Goal: Task Accomplishment & Management: Complete application form

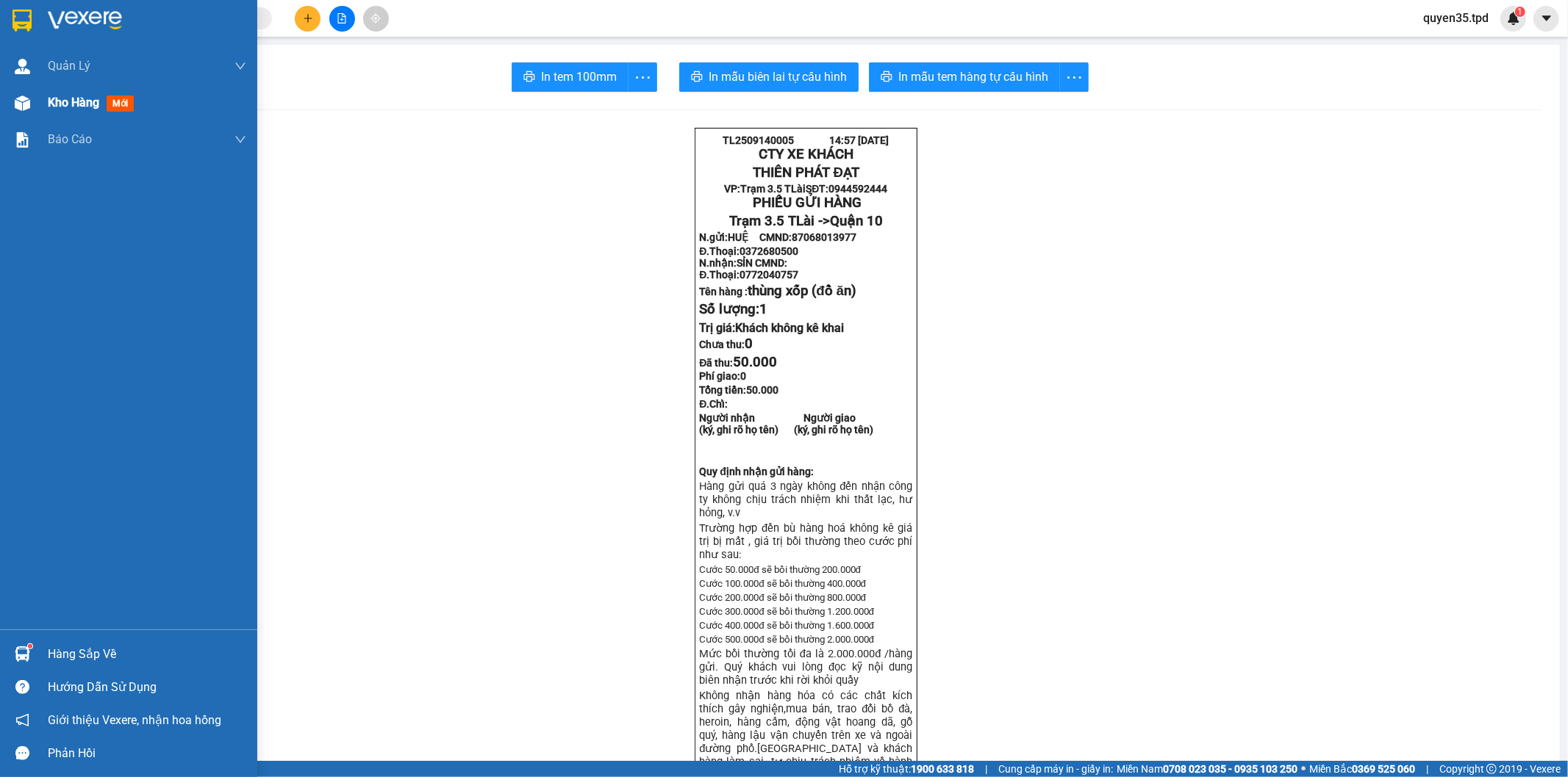
click at [67, 96] on span "Kho hàng" at bounding box center [73, 103] width 51 height 14
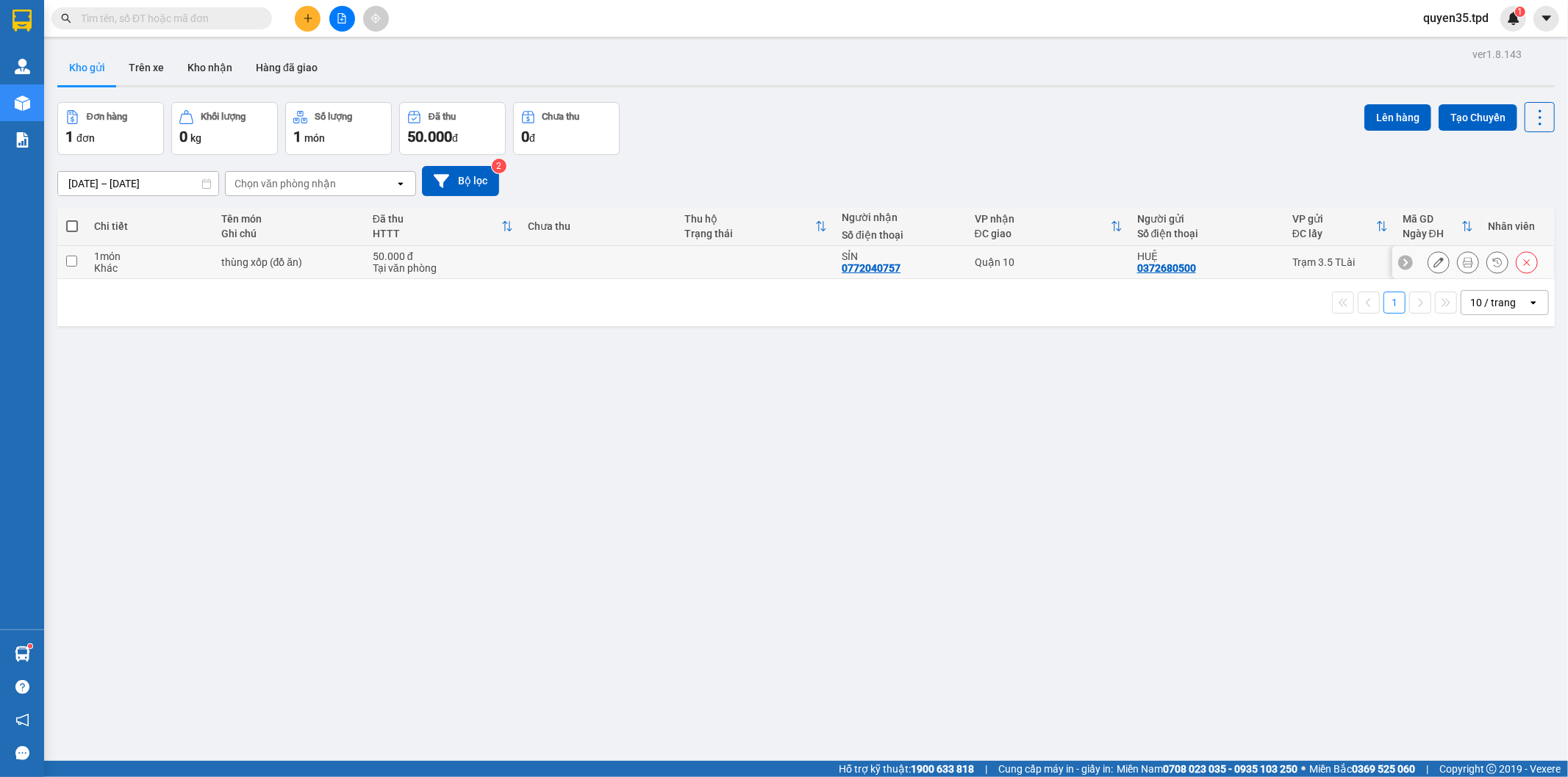
click at [69, 261] on input "checkbox" at bounding box center [71, 261] width 11 height 11
checkbox input "true"
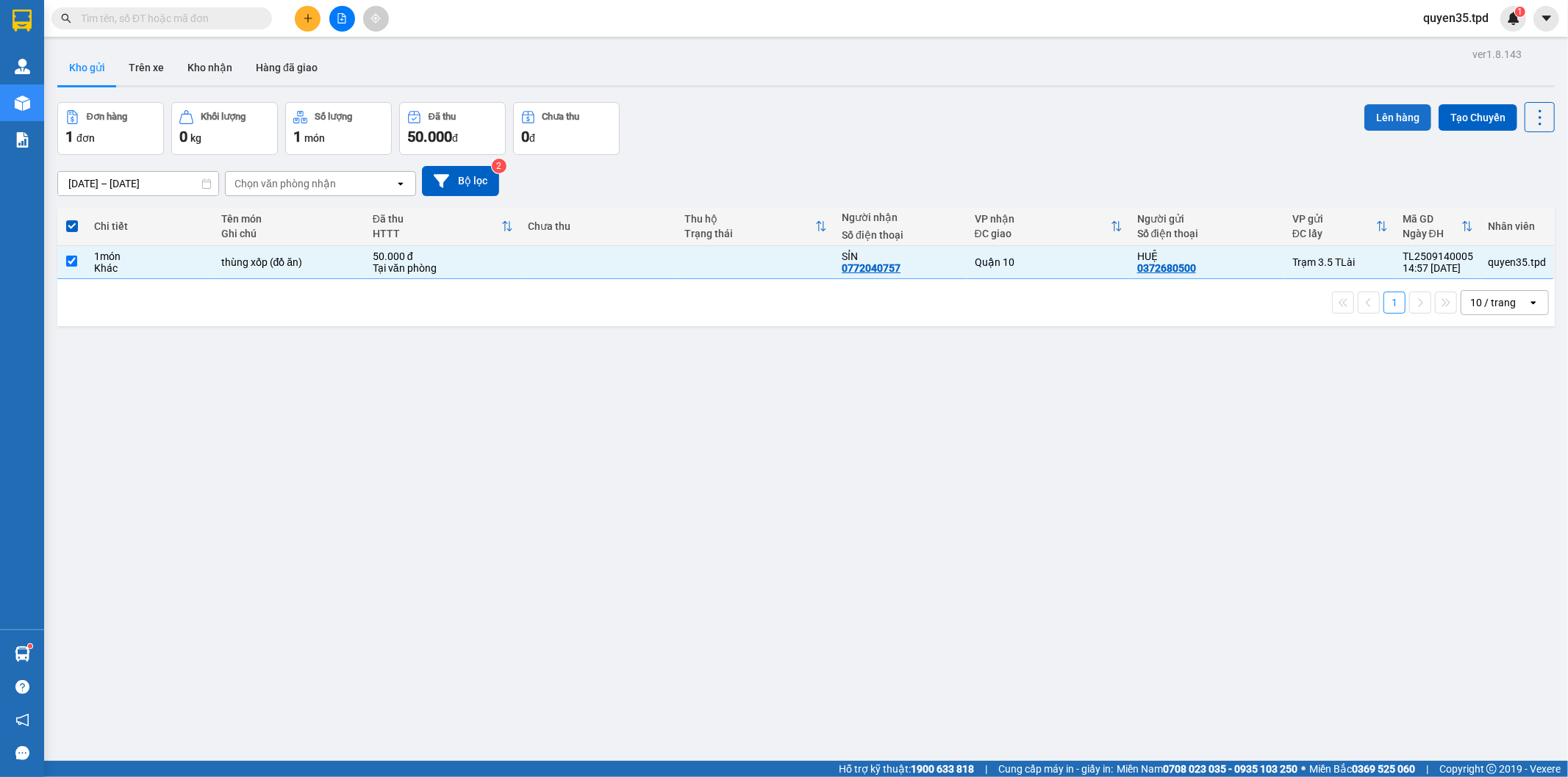
click at [1395, 115] on button "Lên hàng" at bounding box center [1398, 118] width 67 height 26
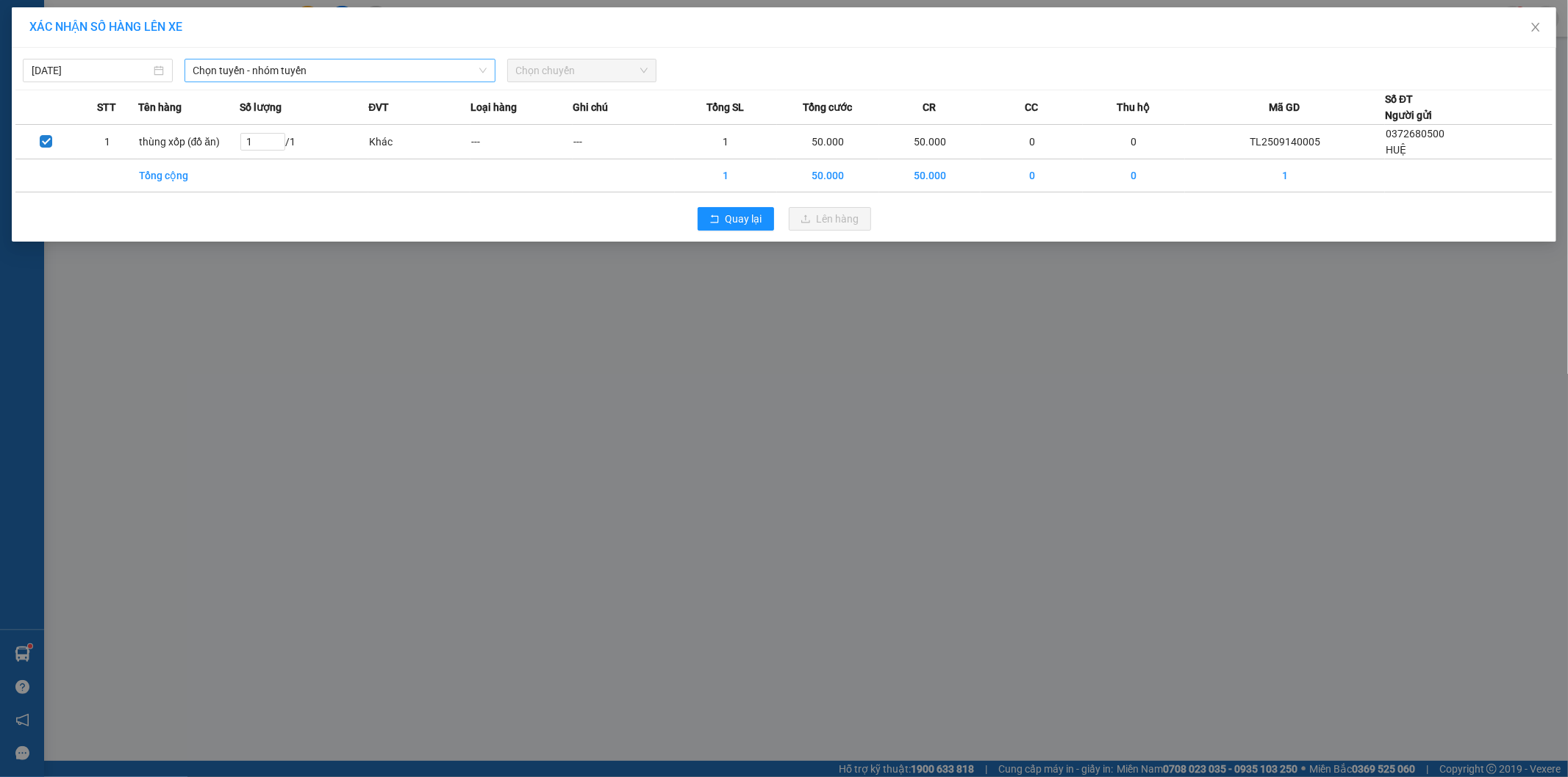
click at [243, 72] on span "Chọn tuyến - nhóm tuyến" at bounding box center [340, 70] width 293 height 22
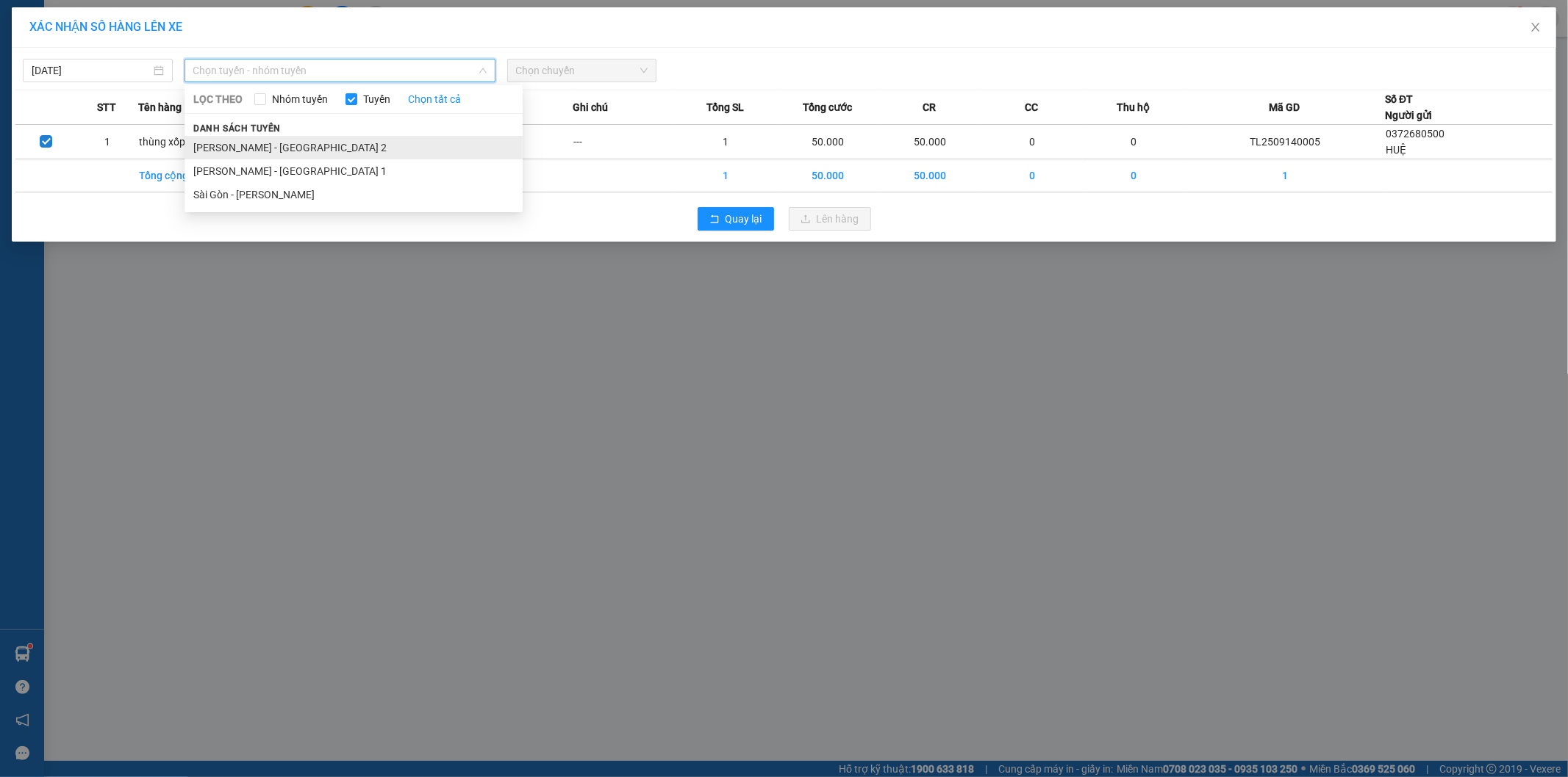
click at [287, 141] on li "[PERSON_NAME] - [GEOGRAPHIC_DATA] 2" at bounding box center [354, 147] width 338 height 24
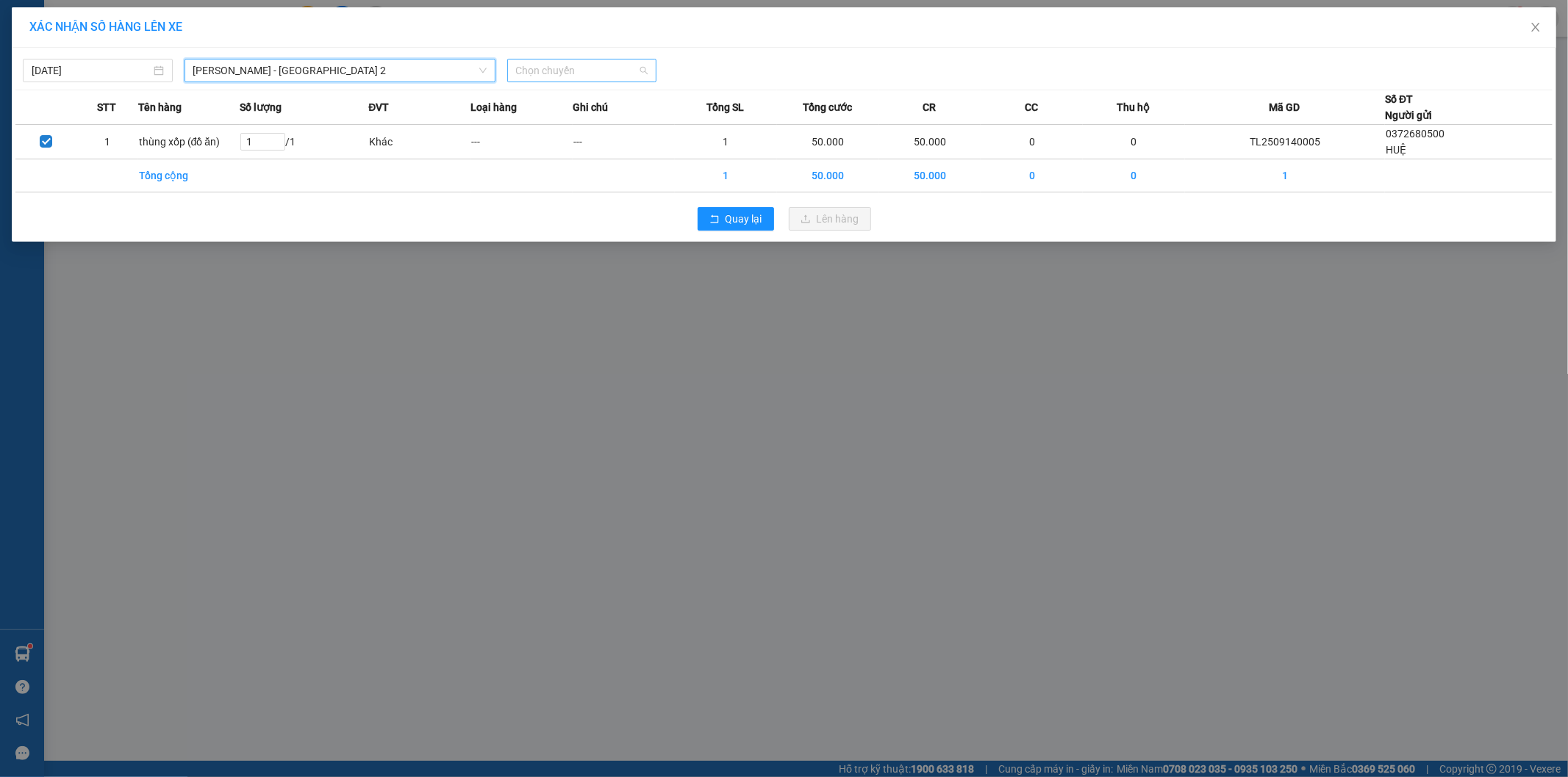
click at [574, 70] on span "Chọn chuyến" at bounding box center [582, 70] width 132 height 22
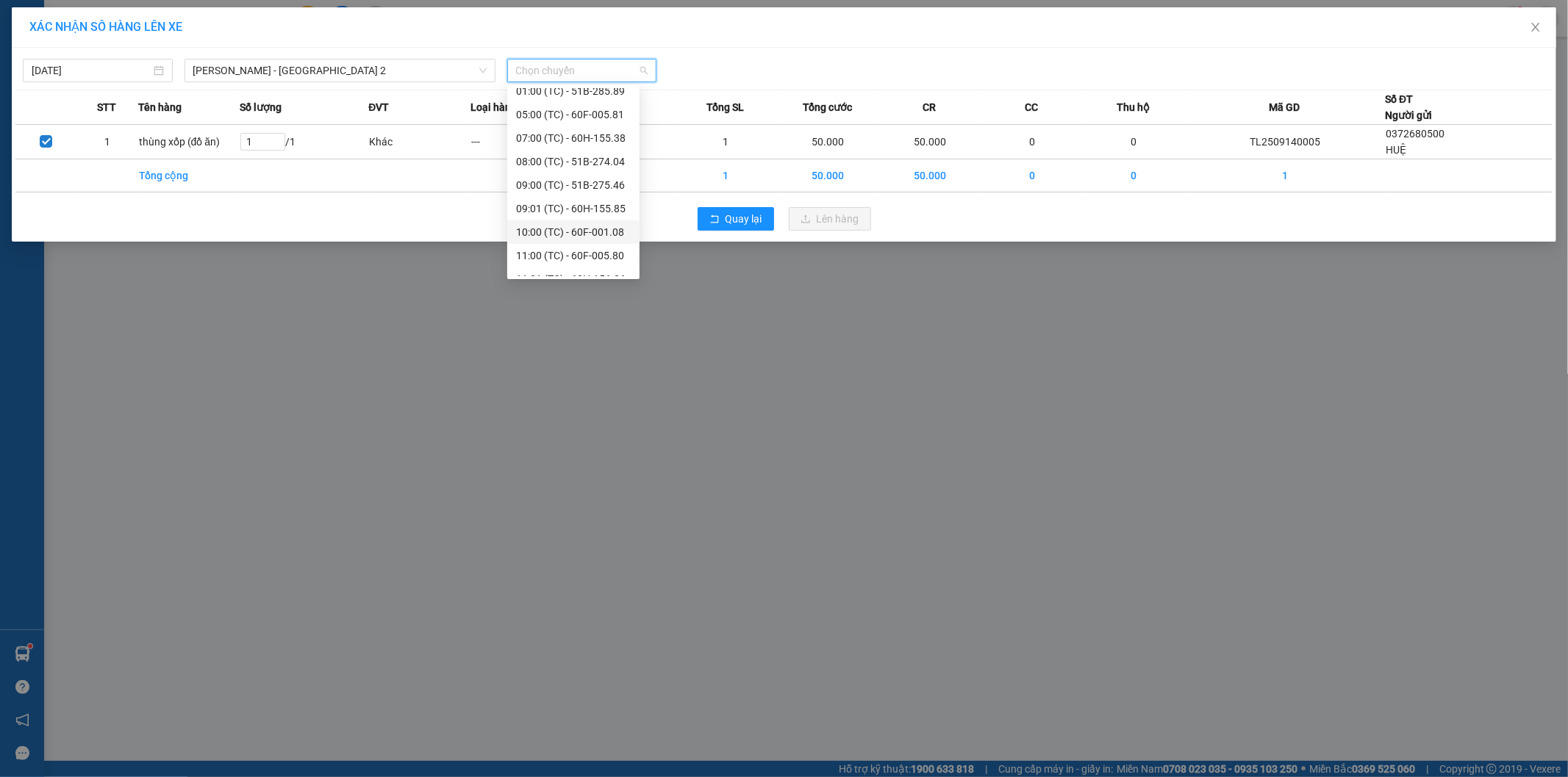
scroll to position [211, 0]
click at [622, 260] on div "16:00 (TC) - 51B-275.86" at bounding box center [573, 264] width 114 height 16
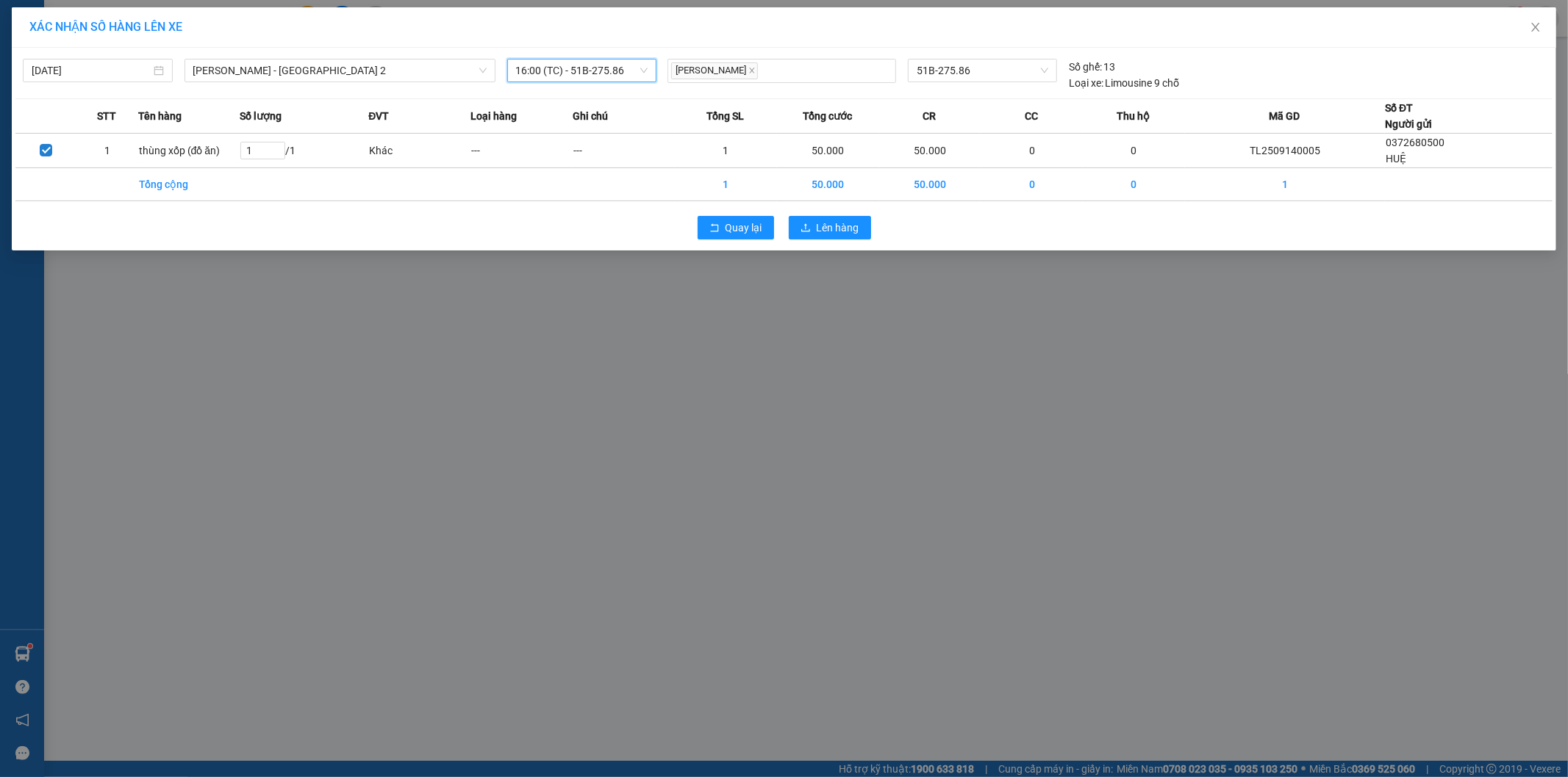
click at [629, 70] on span "16:00 (TC) - 51B-275.86" at bounding box center [582, 70] width 132 height 22
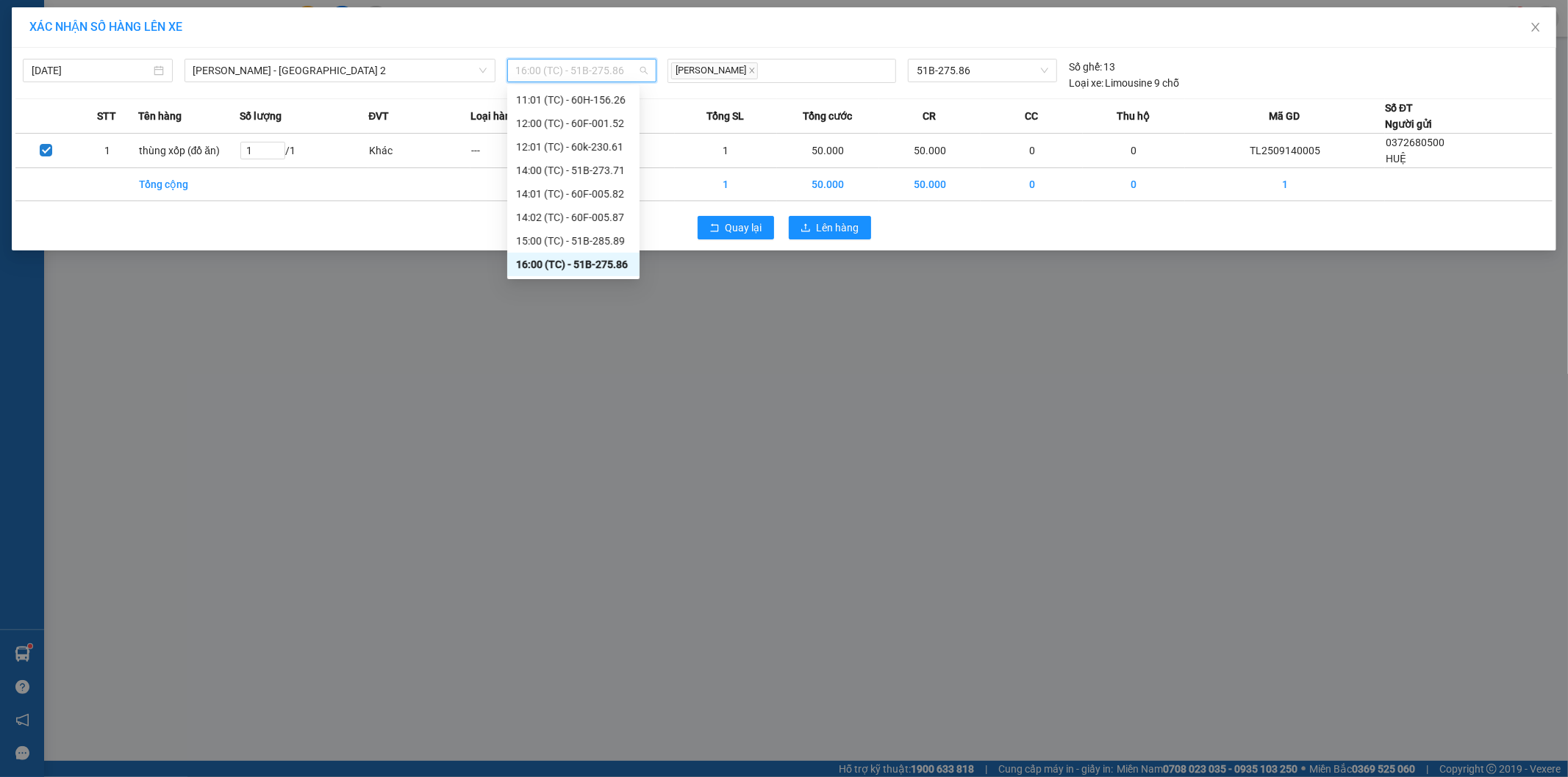
click at [633, 71] on span "16:00 (TC) - 51B-275.86" at bounding box center [582, 70] width 132 height 22
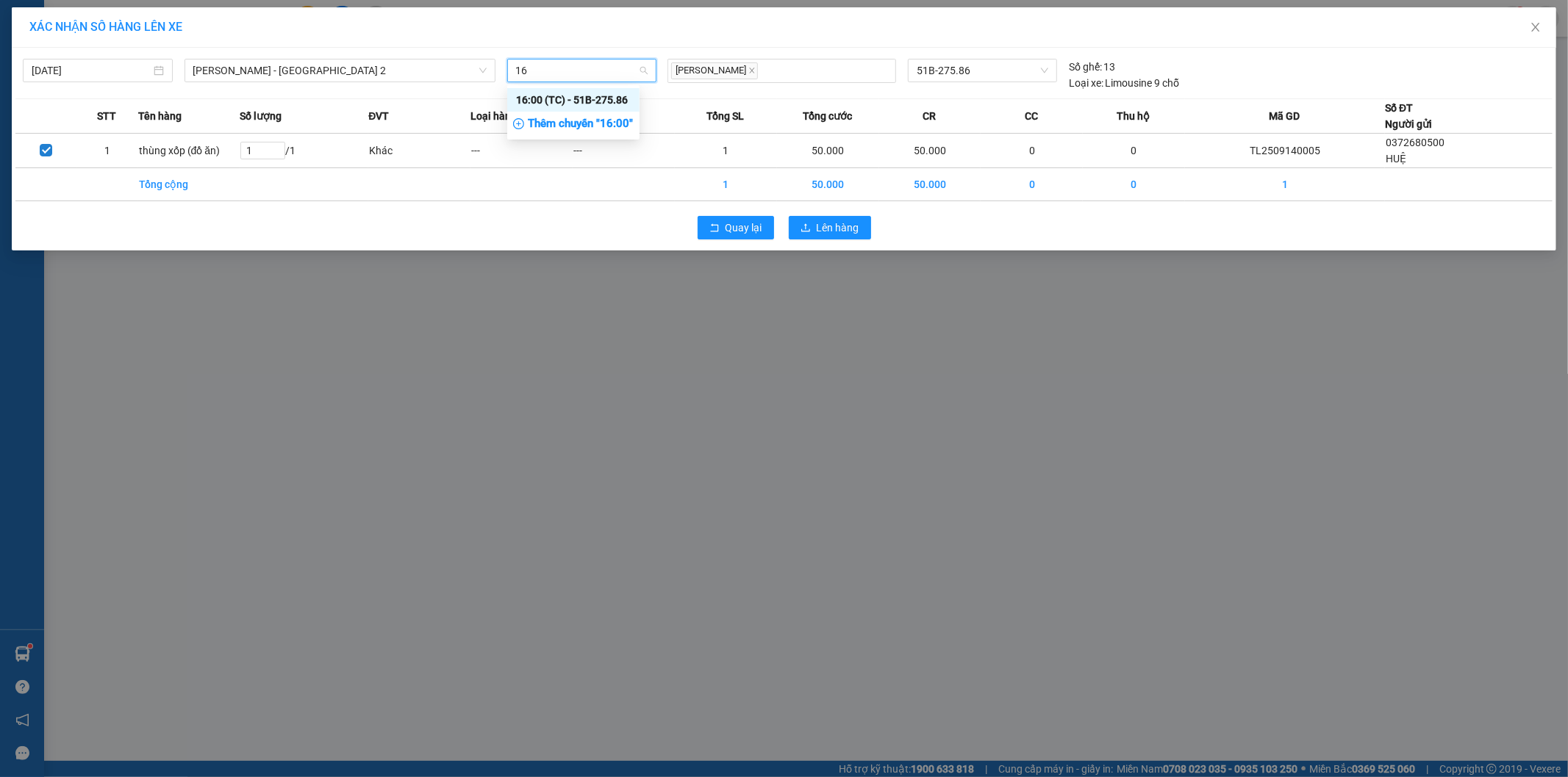
scroll to position [0, 0]
type input "16:01"
click at [628, 127] on div "Thêm chuyến " 16:01 "" at bounding box center [585, 124] width 157 height 25
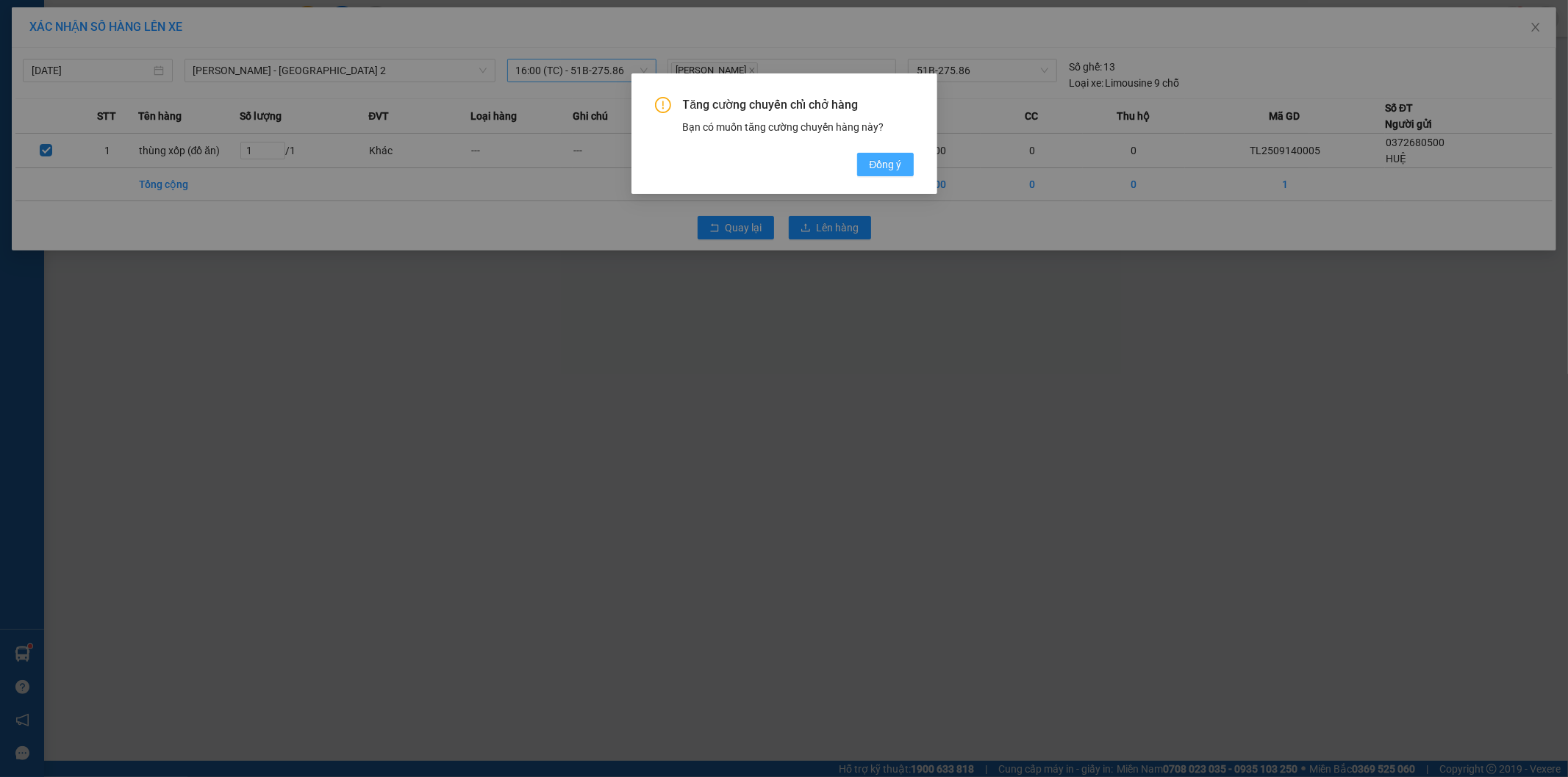
click at [878, 164] on span "Đồng ý" at bounding box center [885, 165] width 33 height 16
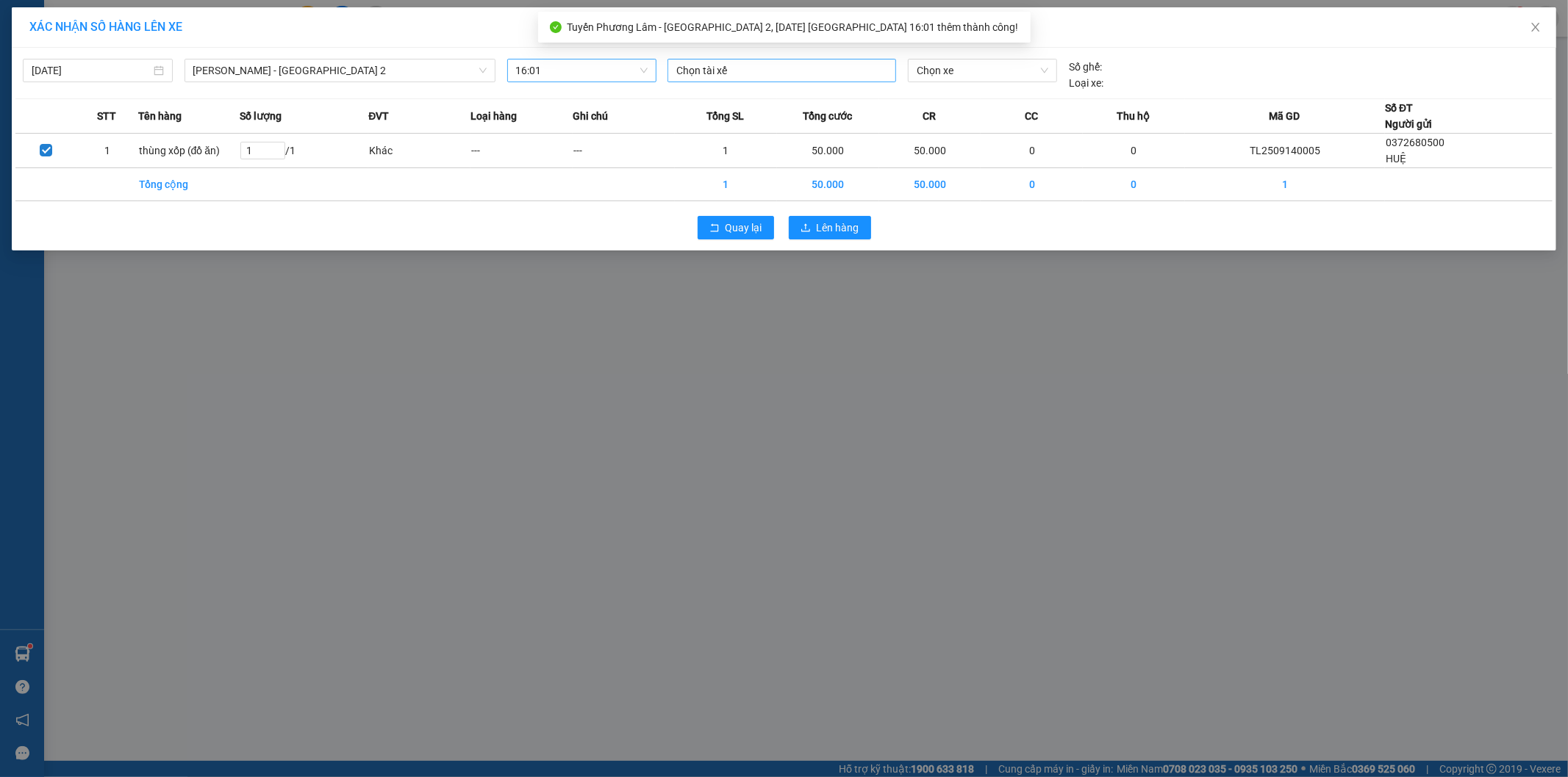
click at [677, 79] on div "Chọn tài xế" at bounding box center [782, 70] width 229 height 24
type input "qu"
click at [718, 123] on div "[PERSON_NAME]" at bounding box center [777, 123] width 202 height 16
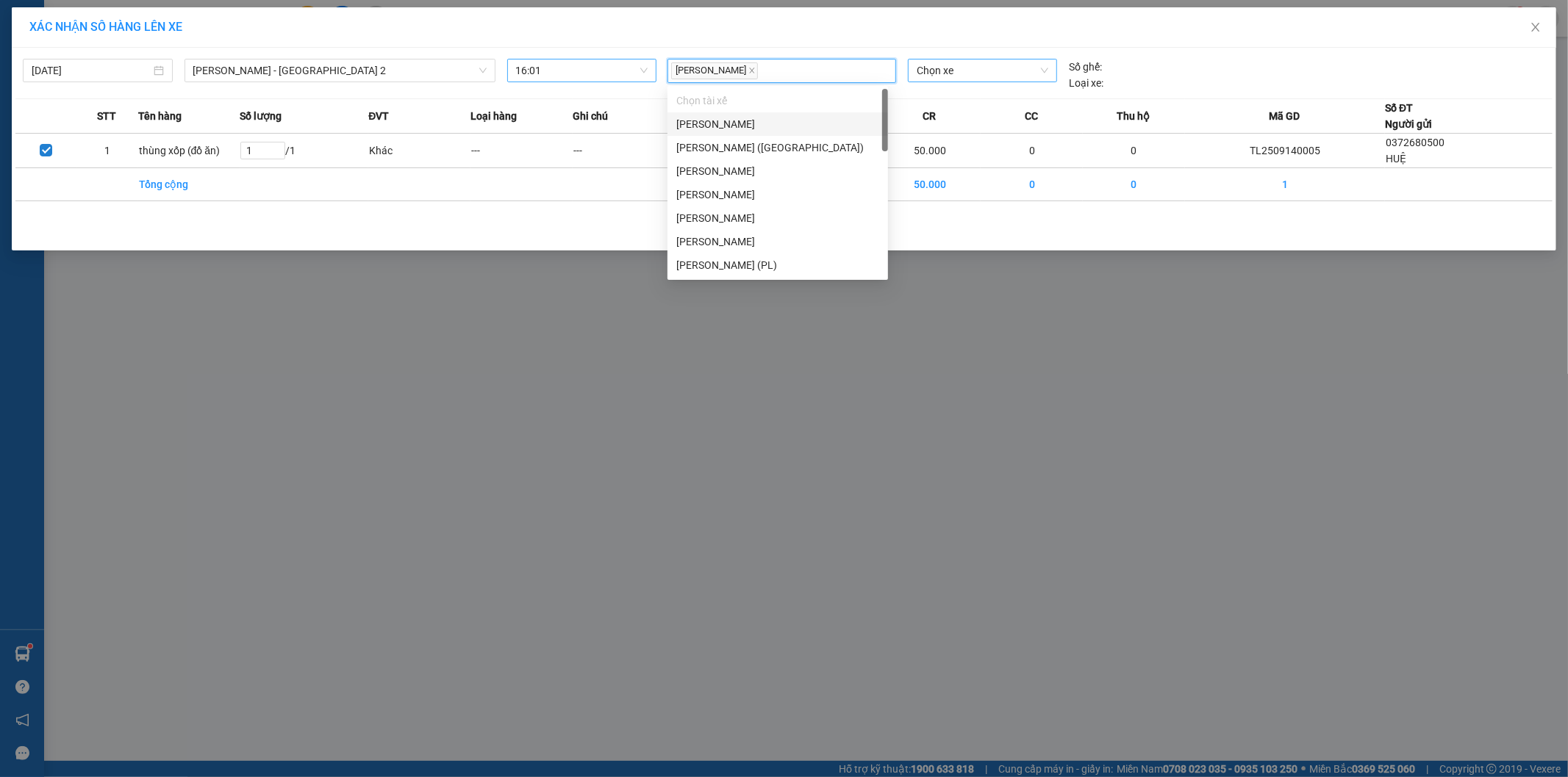
click at [952, 70] on span "Chọn xe" at bounding box center [982, 70] width 131 height 22
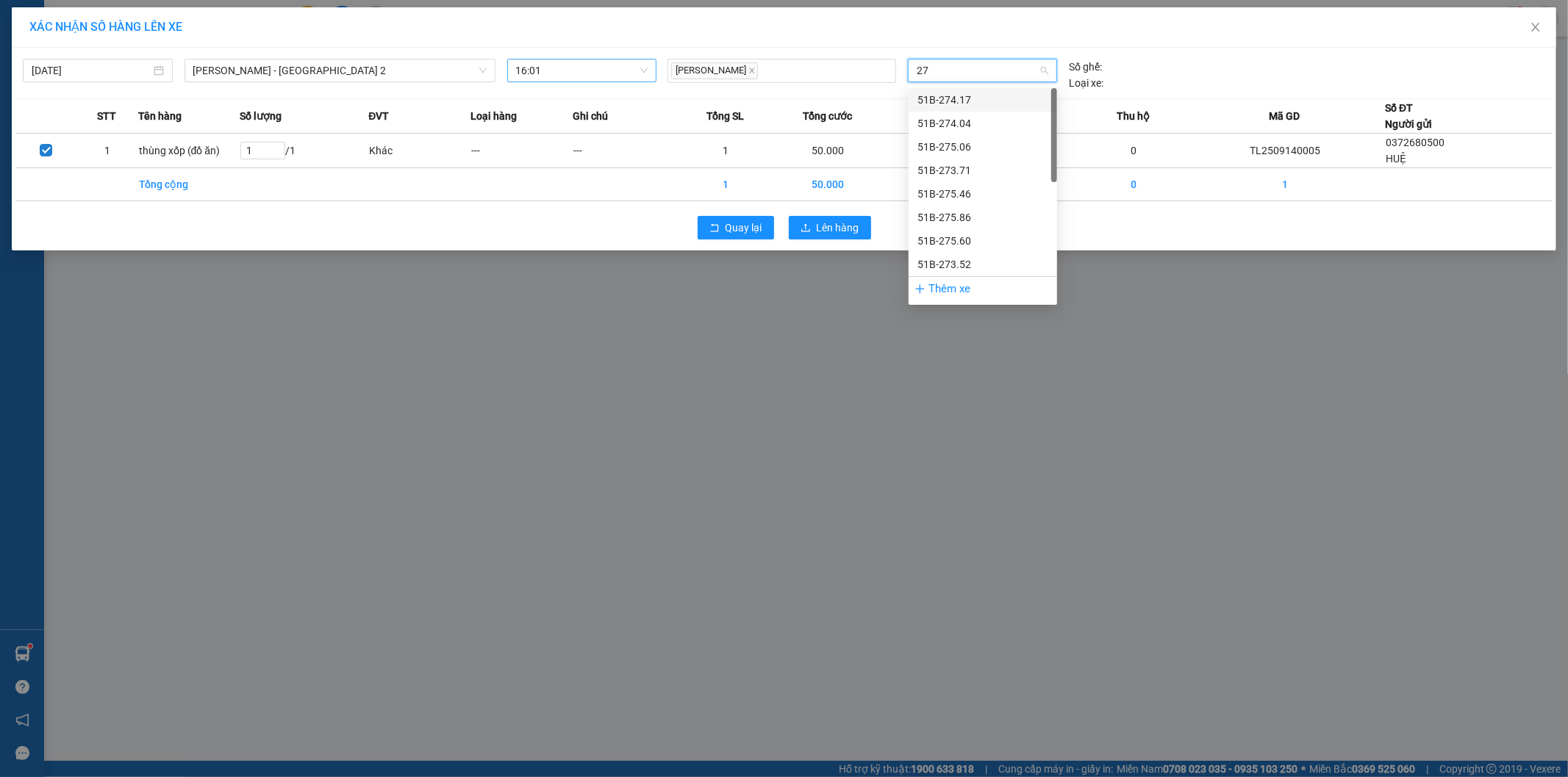
type input "274"
click at [941, 126] on div "51B-274.04" at bounding box center [983, 123] width 131 height 16
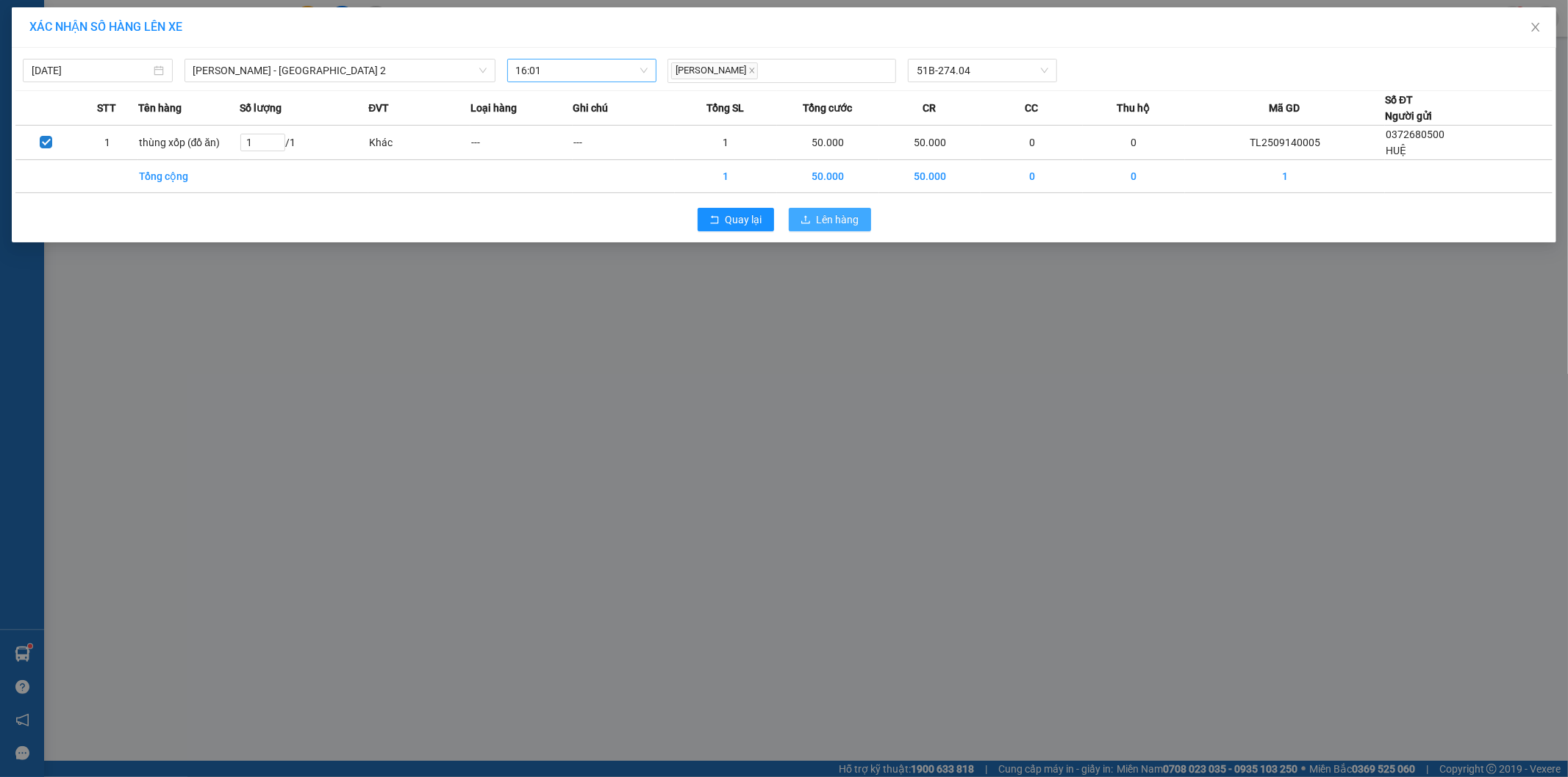
click at [857, 231] on button "Lên hàng" at bounding box center [830, 219] width 83 height 24
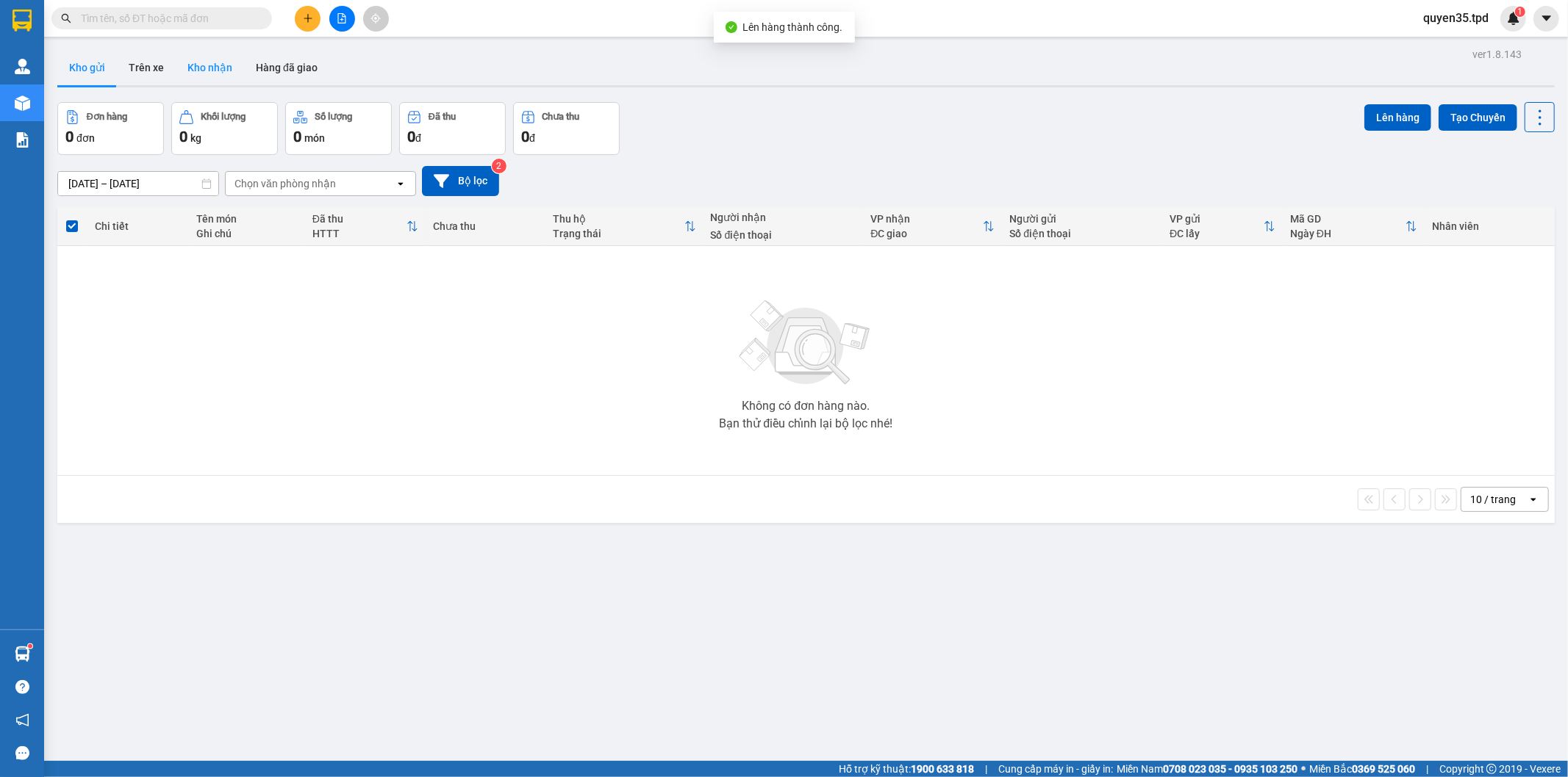
click at [222, 67] on button "Kho nhận" at bounding box center [210, 68] width 69 height 35
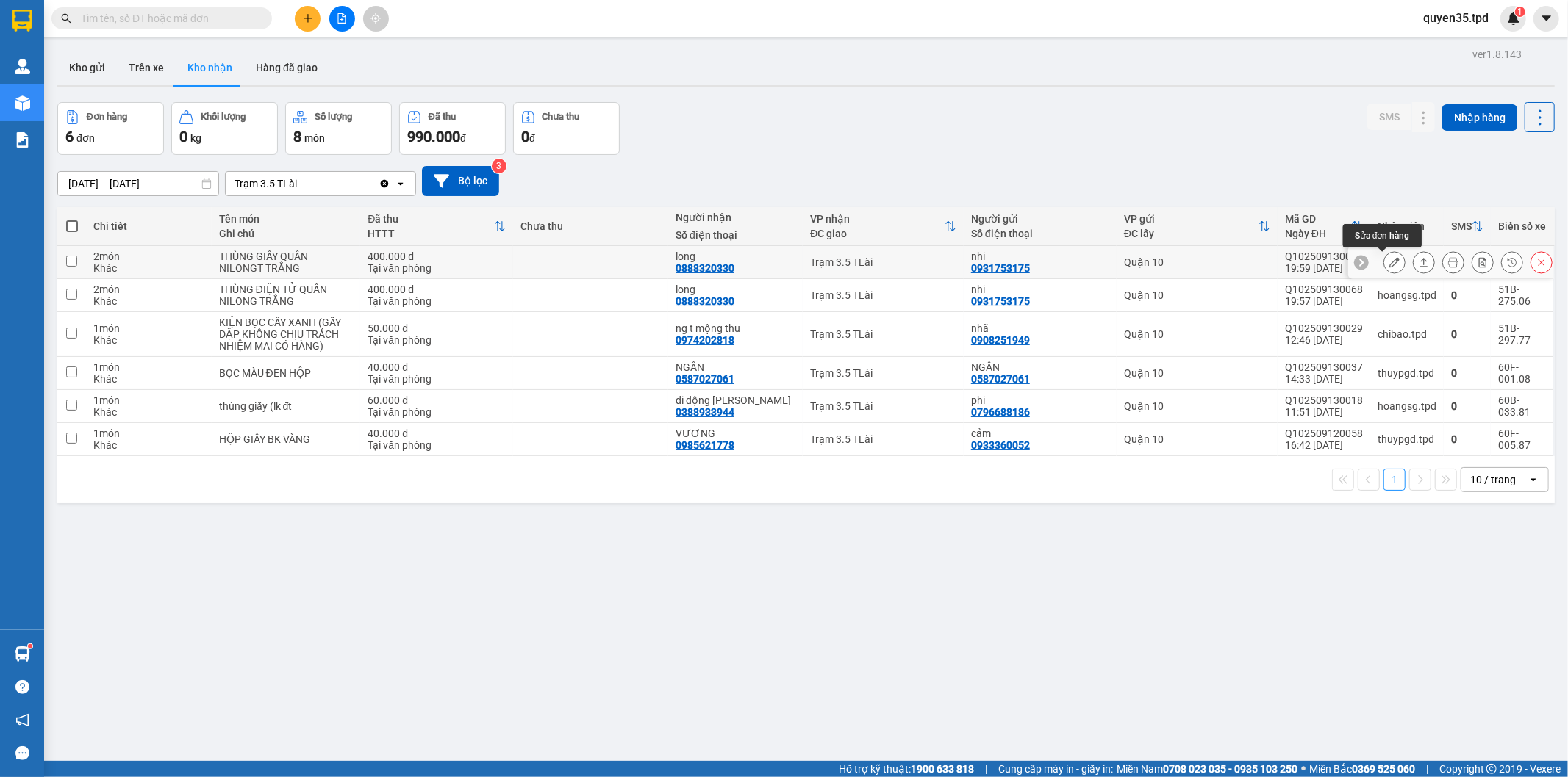
click at [1384, 265] on button at bounding box center [1394, 262] width 20 height 26
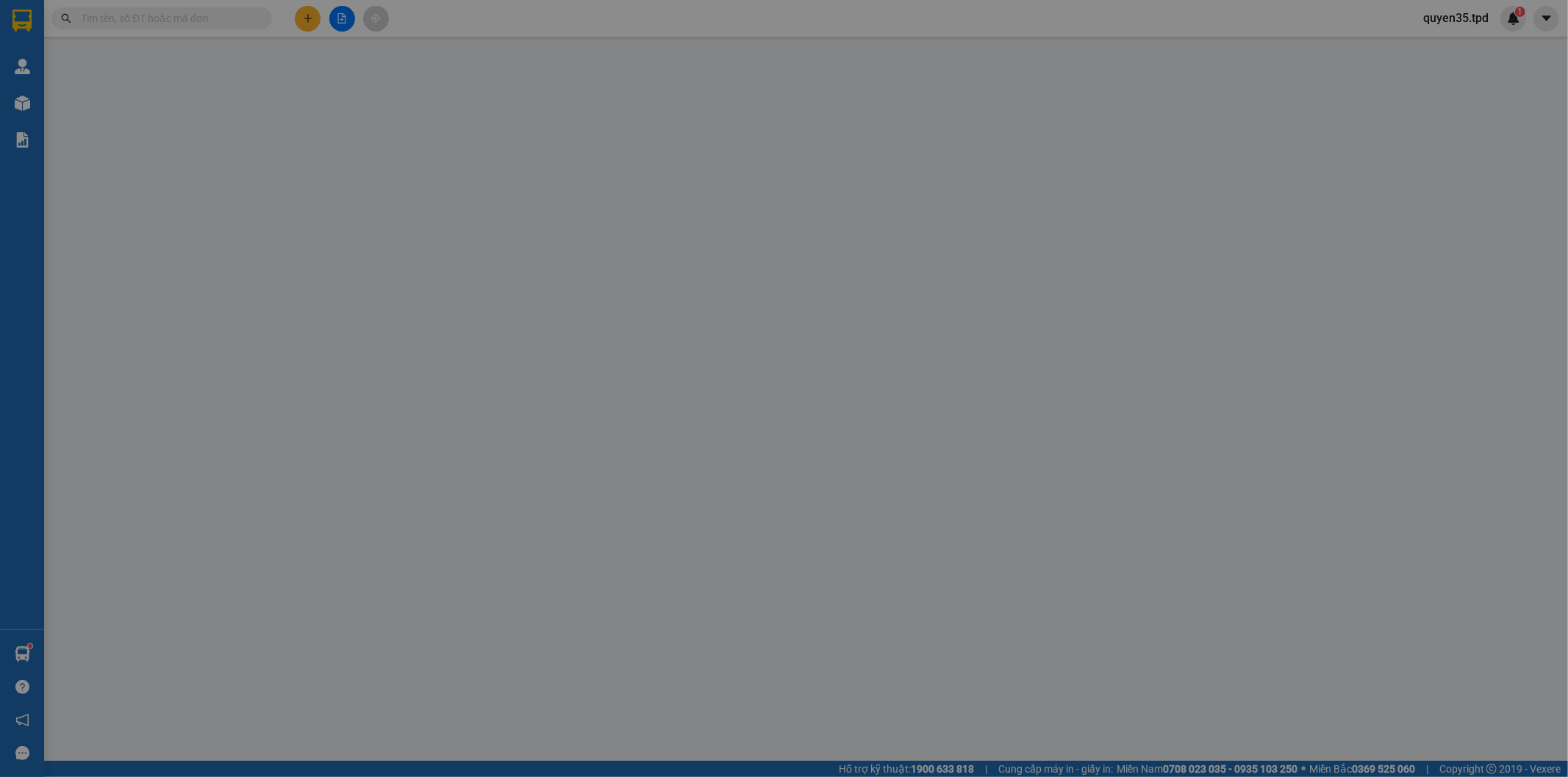
type input "0931753175"
type input "nhi"
type input "082098014664"
type input "0888320330"
type input "long"
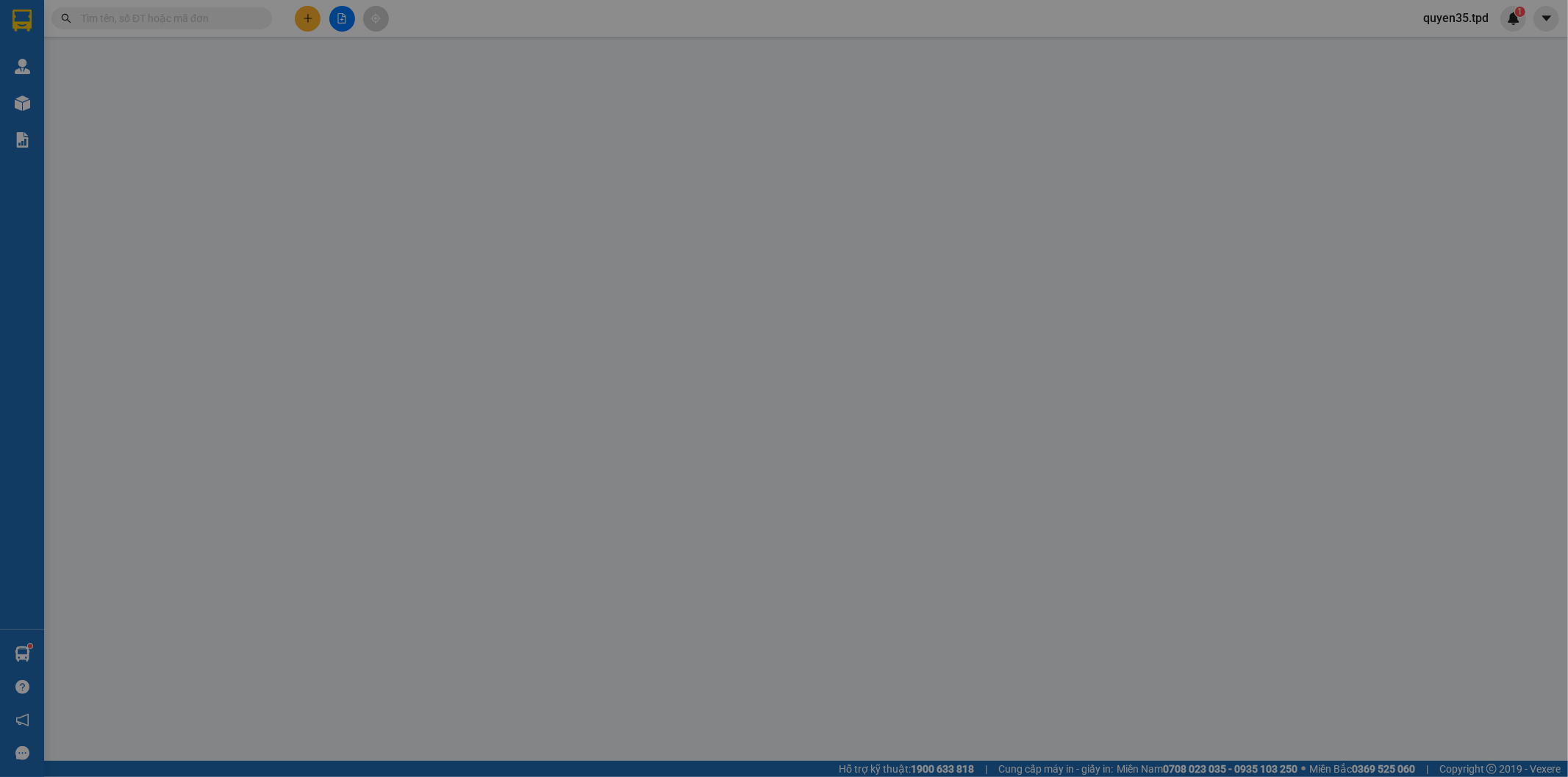
type input "400.000"
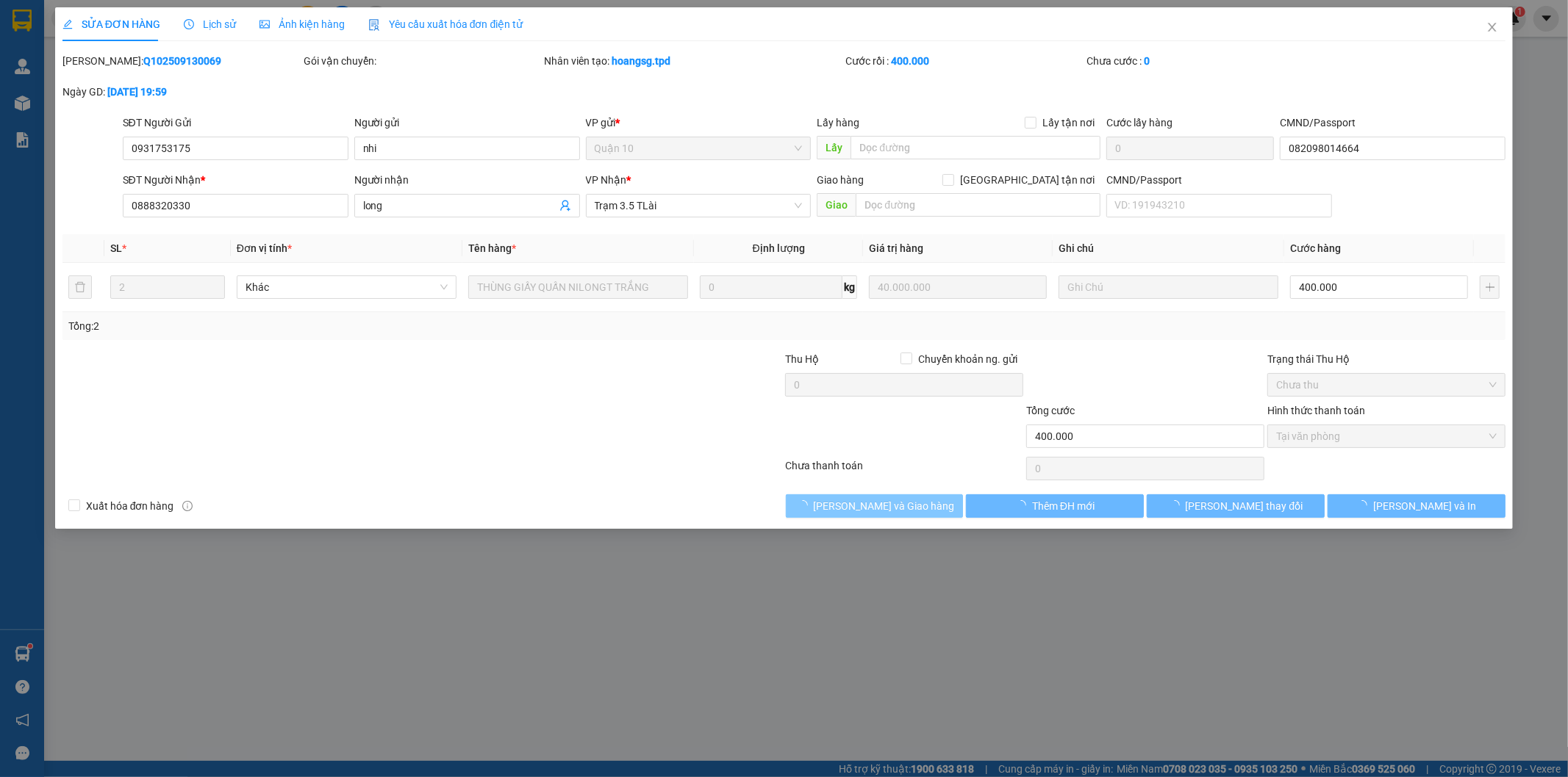
click at [880, 509] on span "[PERSON_NAME] và Giao hàng" at bounding box center [884, 506] width 141 height 16
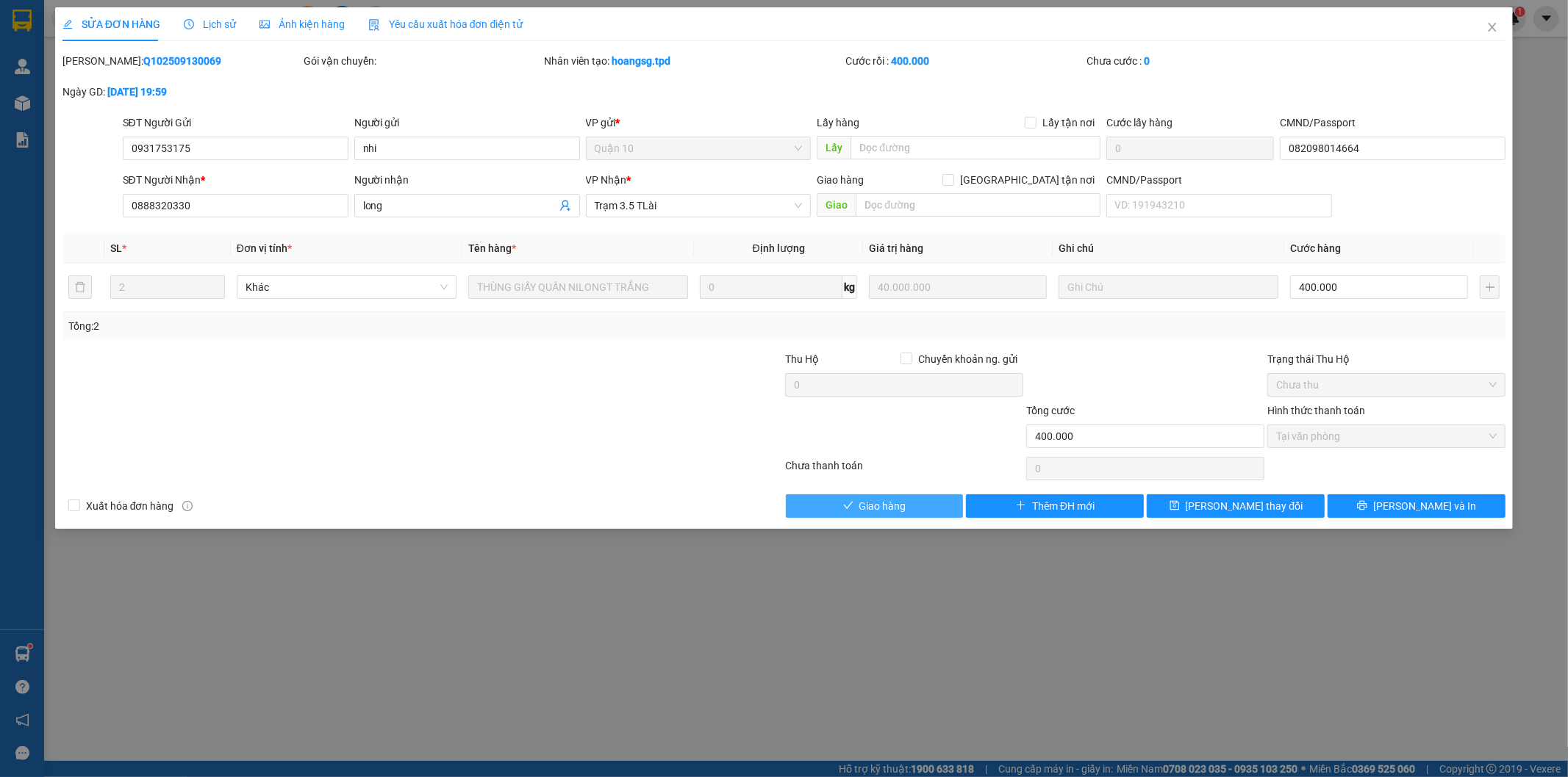
click at [880, 509] on span "Giao hàng" at bounding box center [882, 506] width 47 height 16
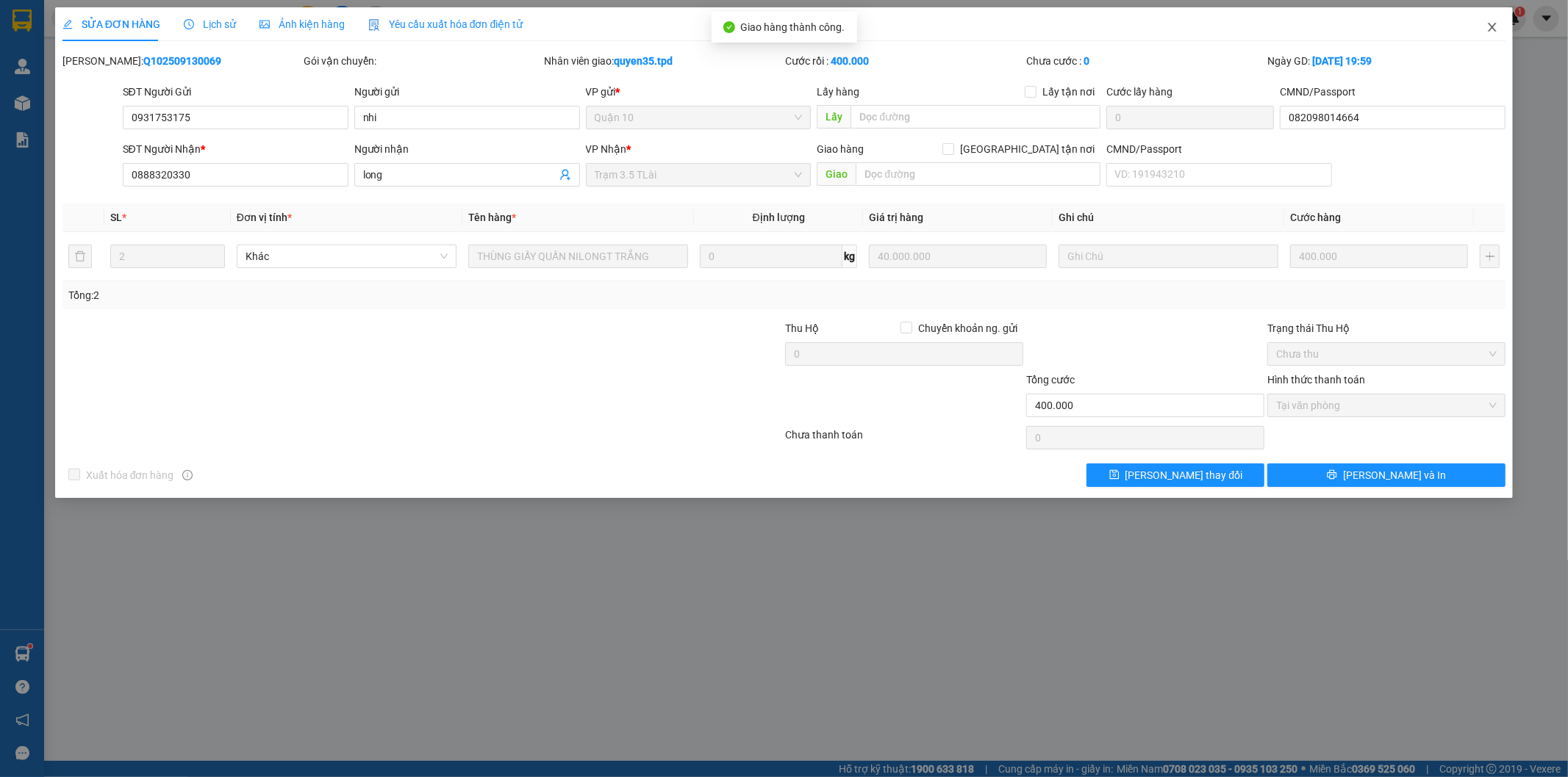
click at [1490, 26] on icon "close" at bounding box center [1491, 26] width 11 height 11
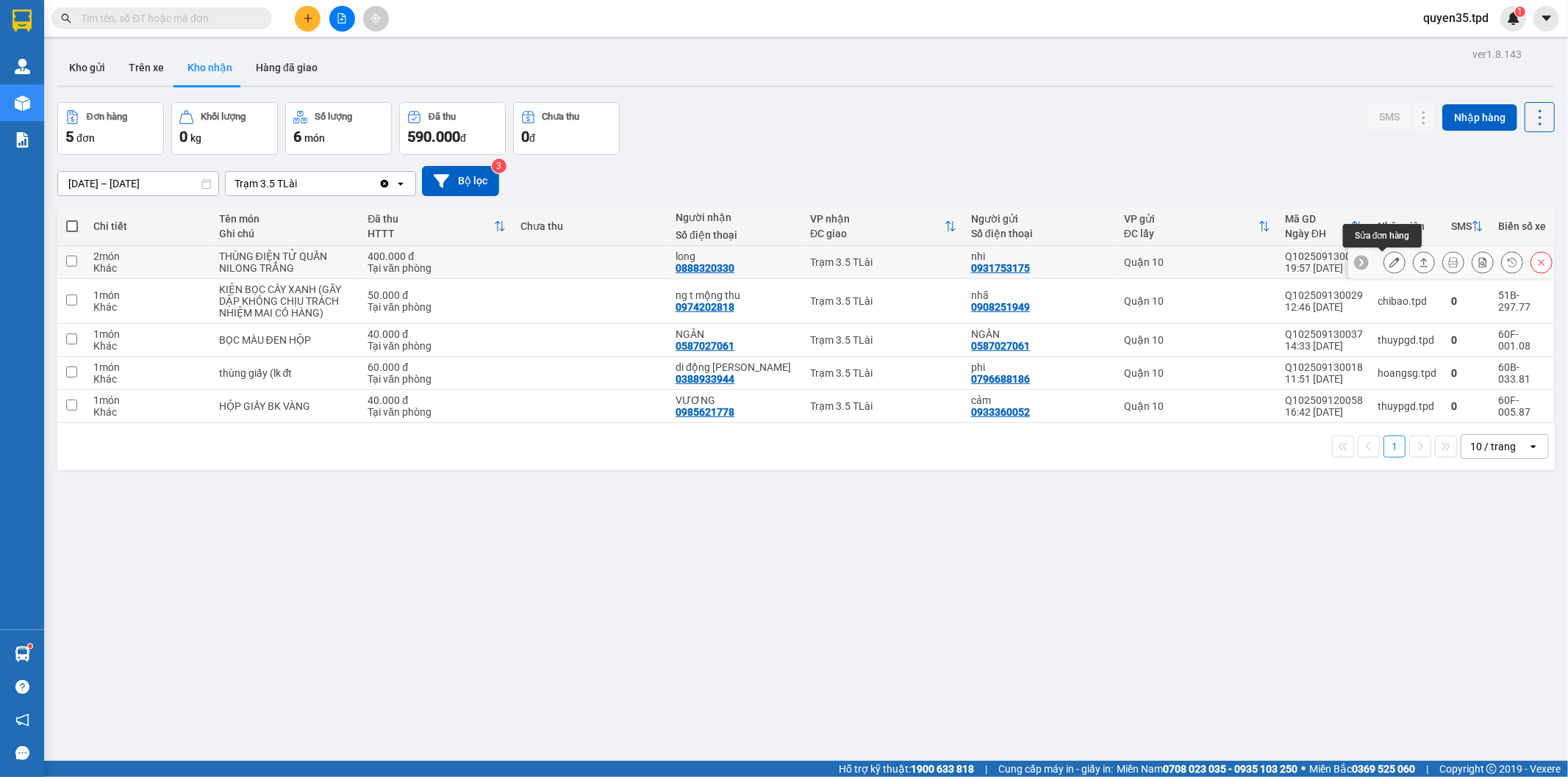
click at [1387, 258] on button at bounding box center [1394, 262] width 20 height 26
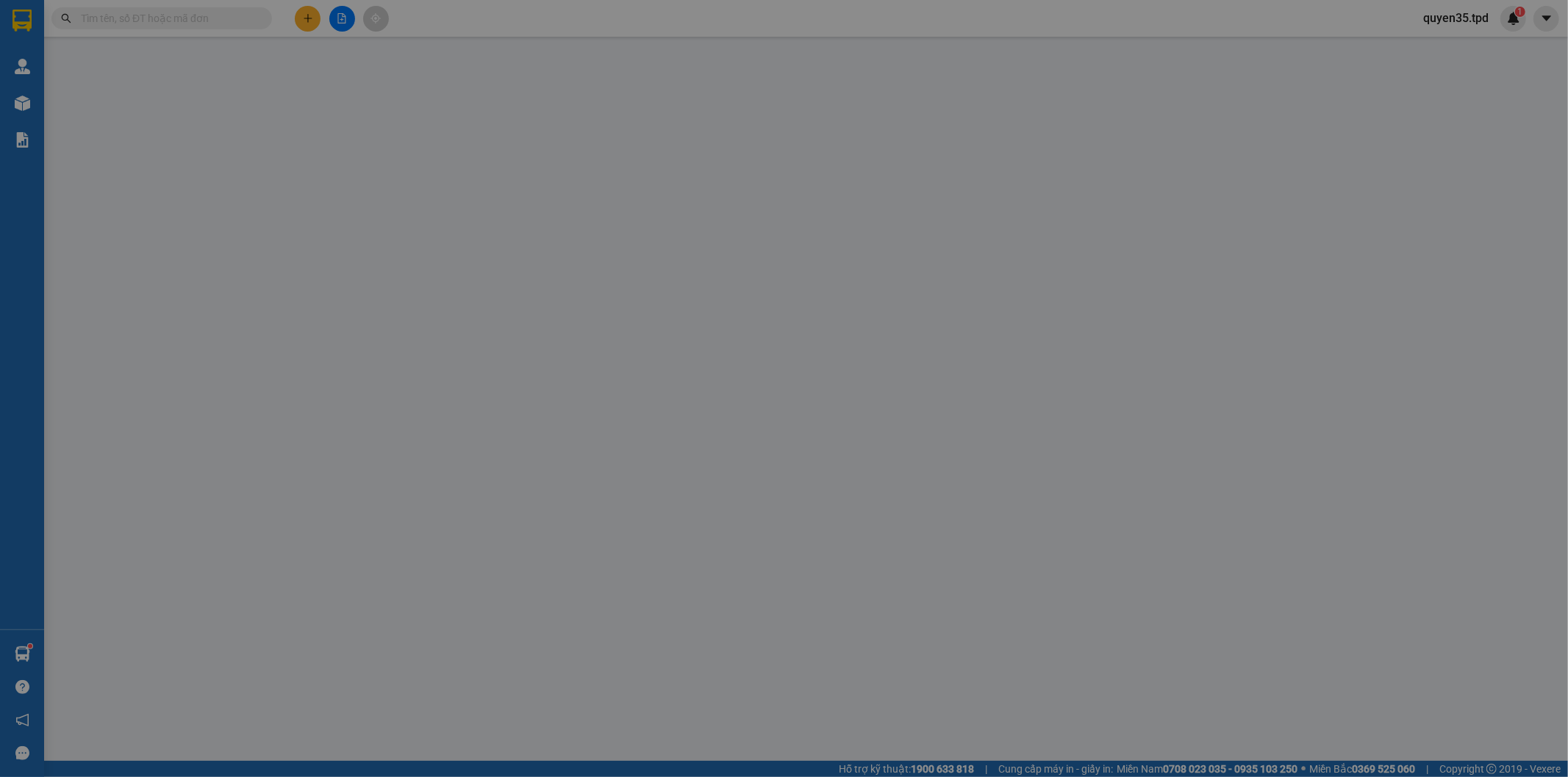
type input "0931753175"
type input "nhi"
type input "082098014664"
type input "0888320330"
type input "long"
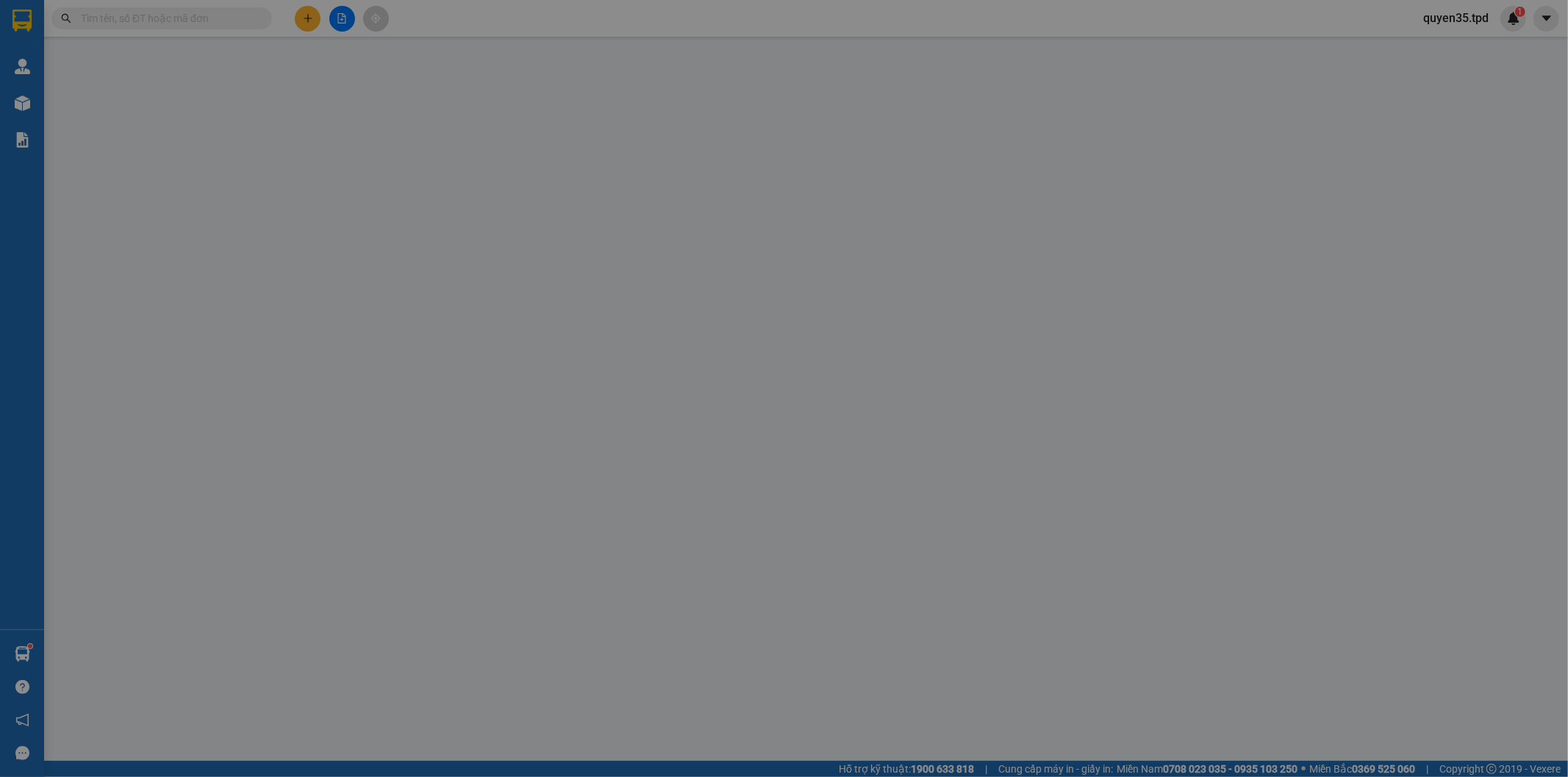
type input "400.000"
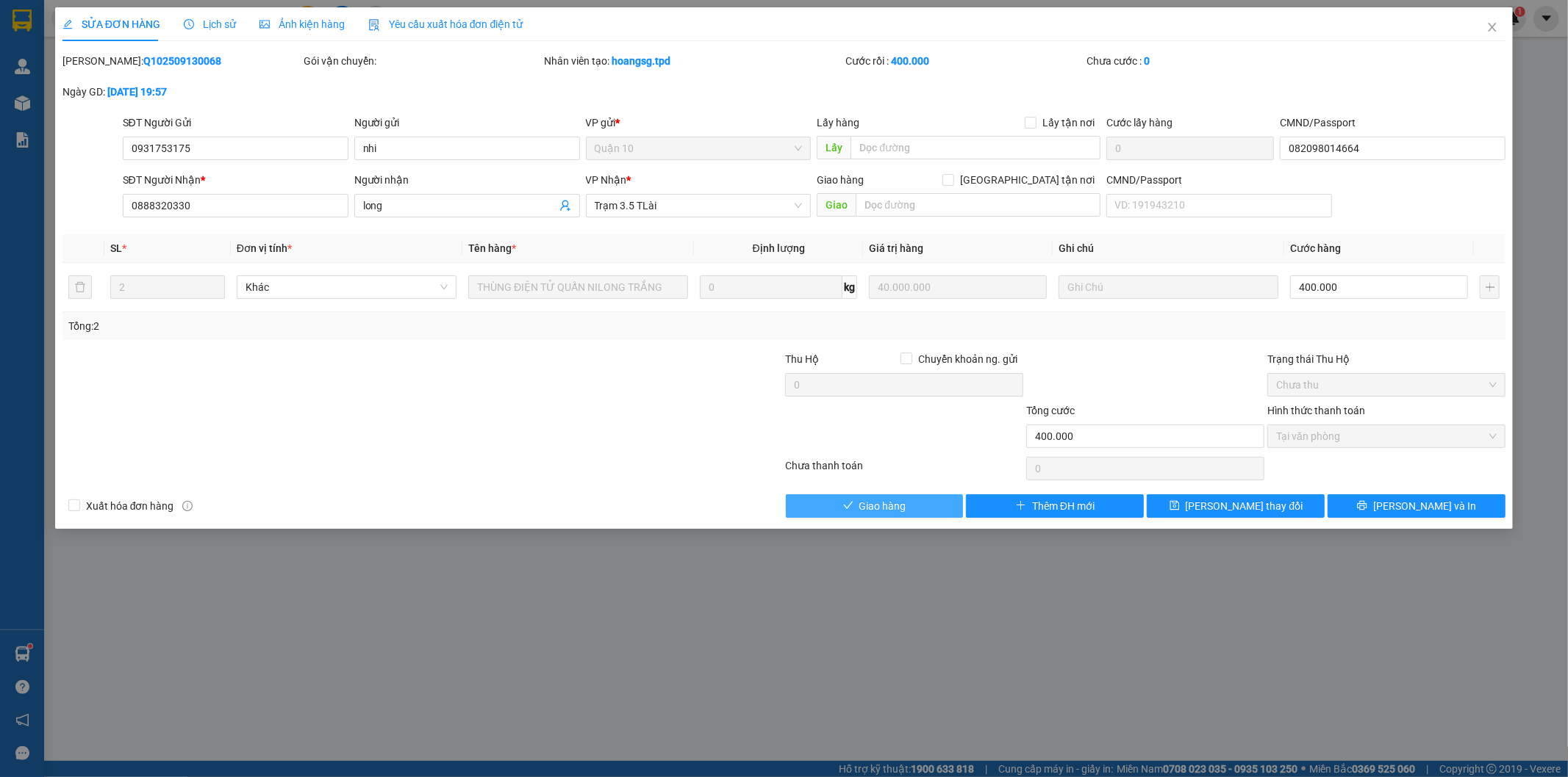
click at [912, 505] on button "Giao hàng" at bounding box center [875, 506] width 178 height 24
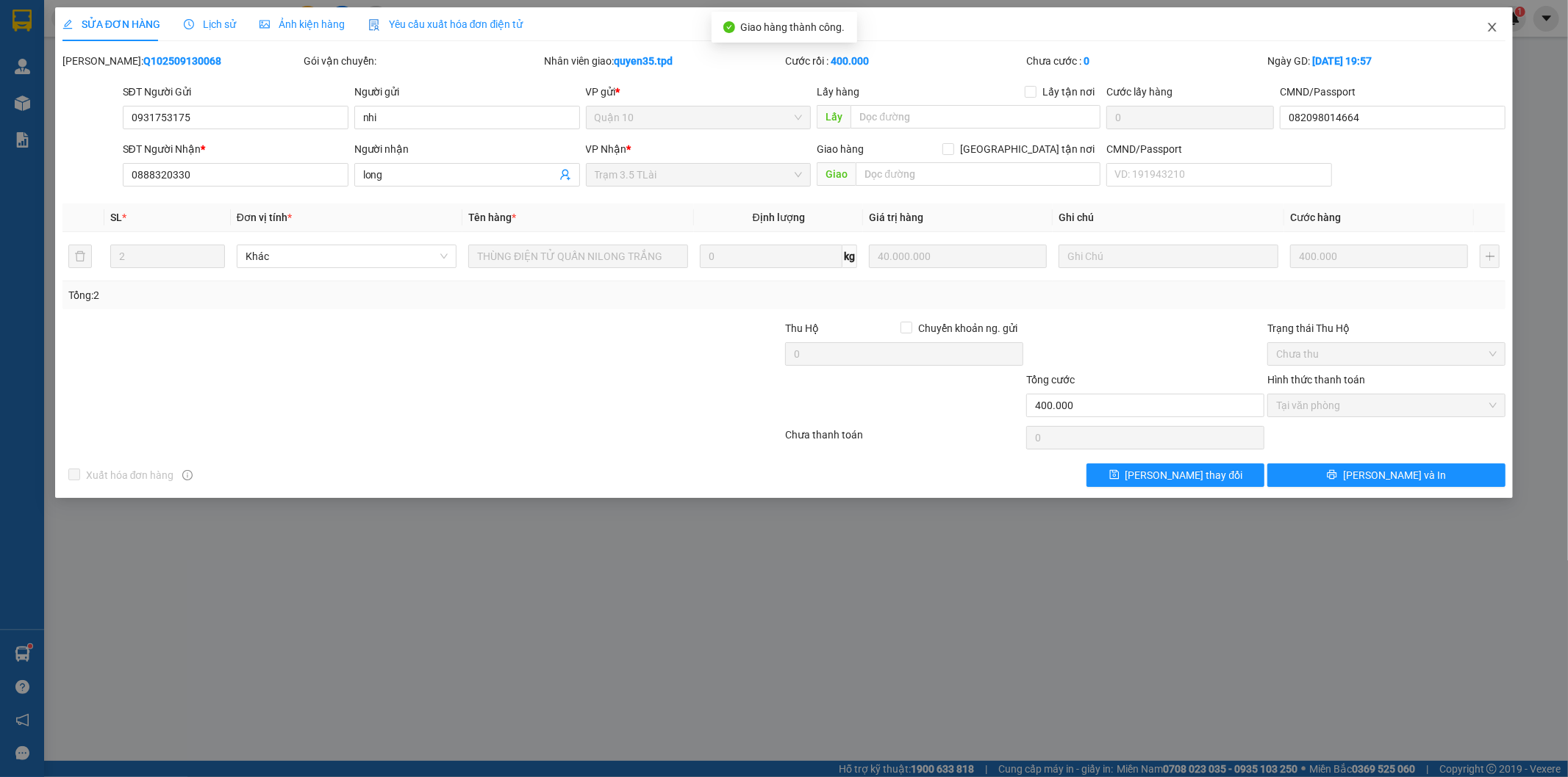
click at [1500, 30] on span "Close" at bounding box center [1491, 27] width 41 height 41
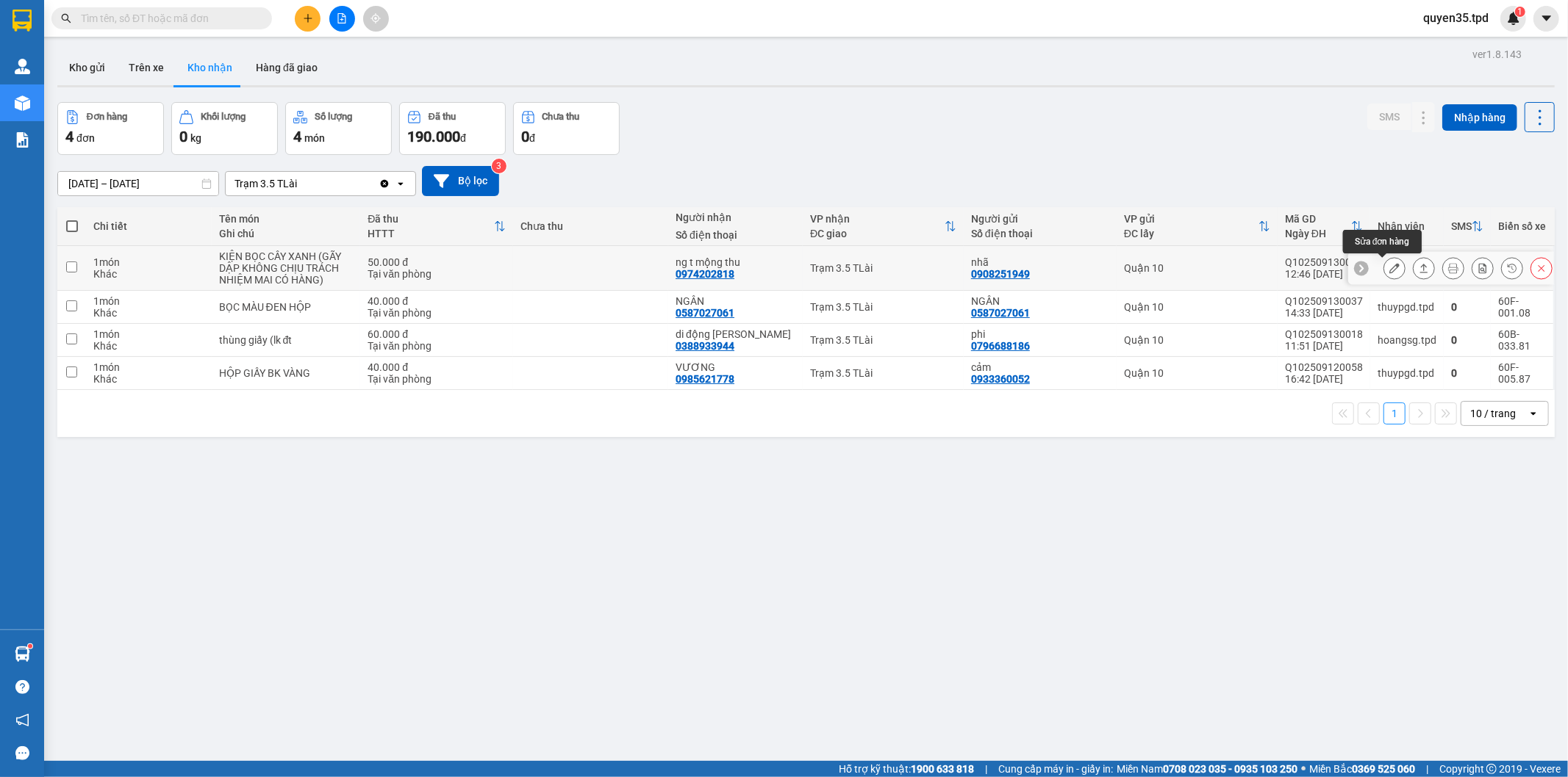
click at [1389, 265] on icon at bounding box center [1395, 268] width 11 height 11
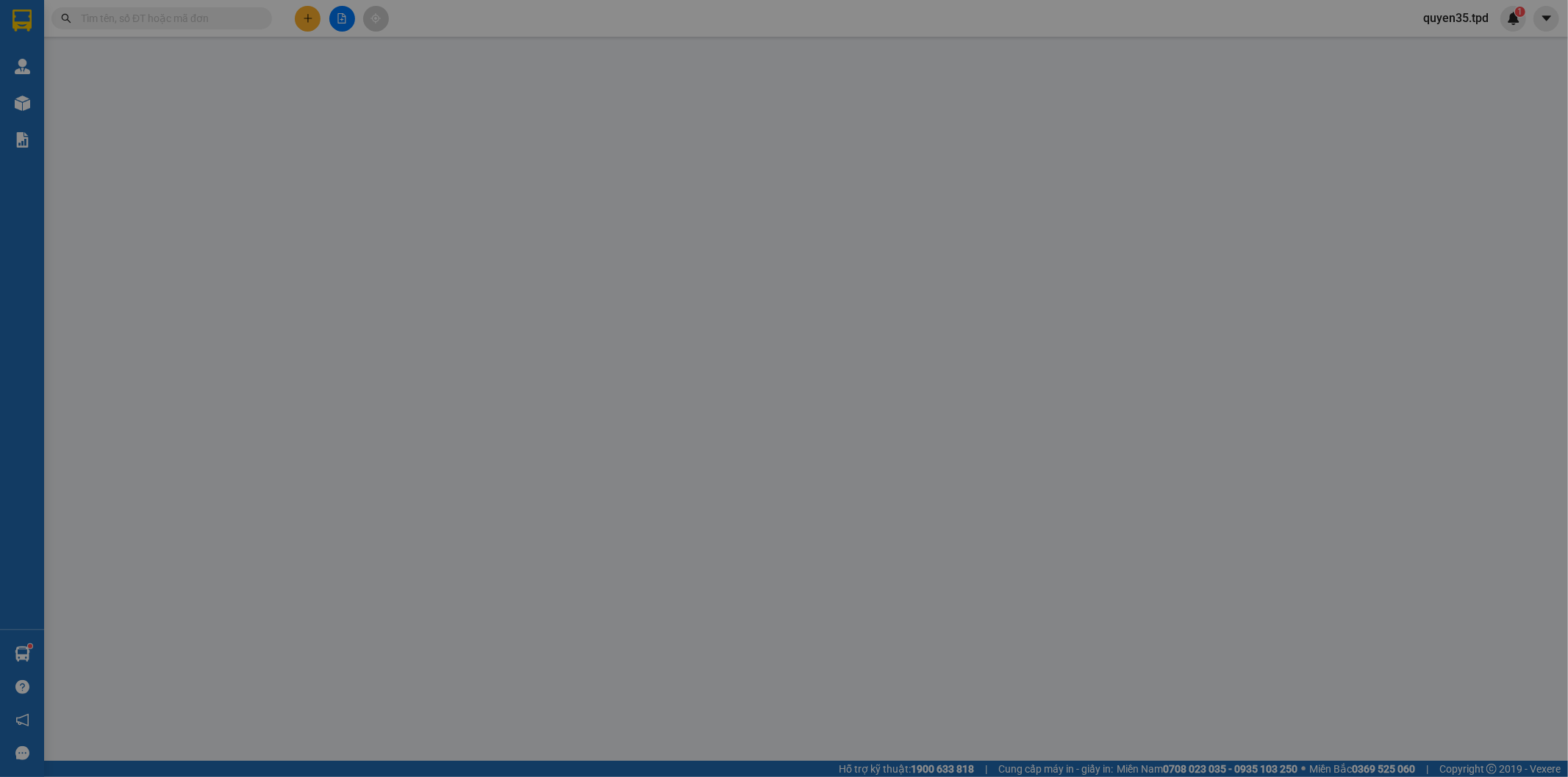
type input "0908251949"
type input "nhã"
type input "079063010007"
type input "0974202818"
type input "ng t mộng thu"
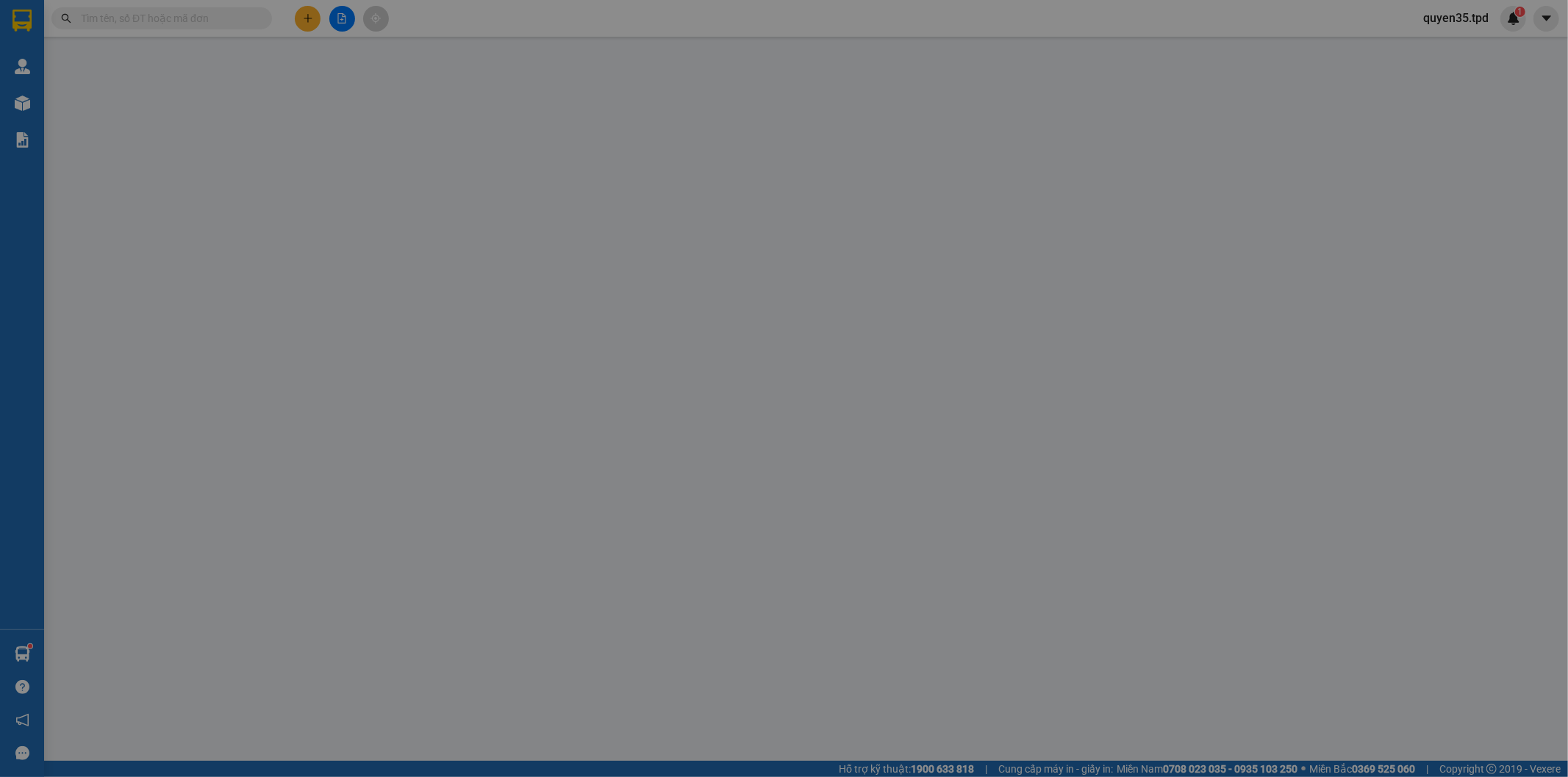
type input "50.000"
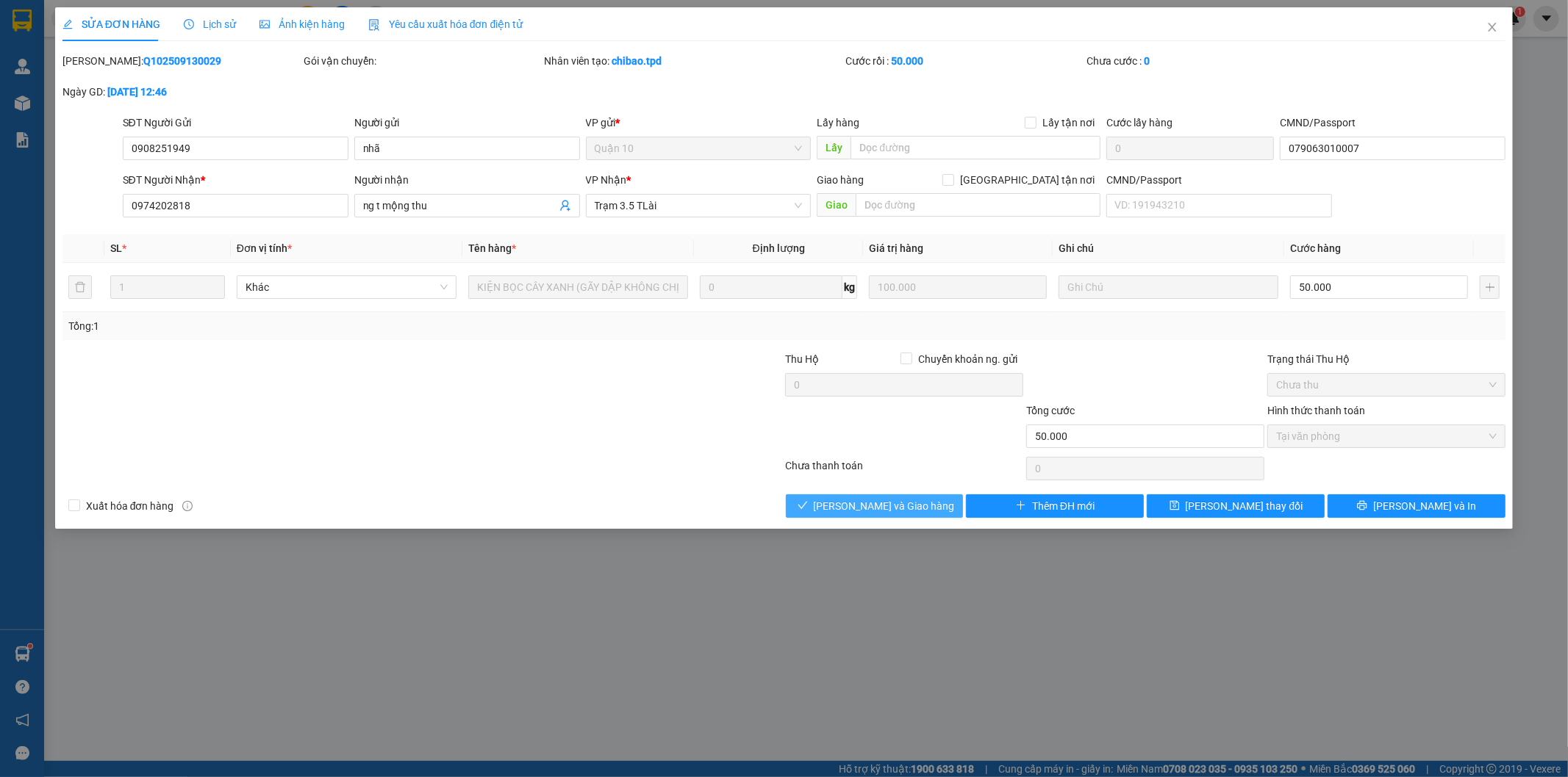
click at [915, 509] on span "[PERSON_NAME] và Giao hàng" at bounding box center [884, 506] width 141 height 16
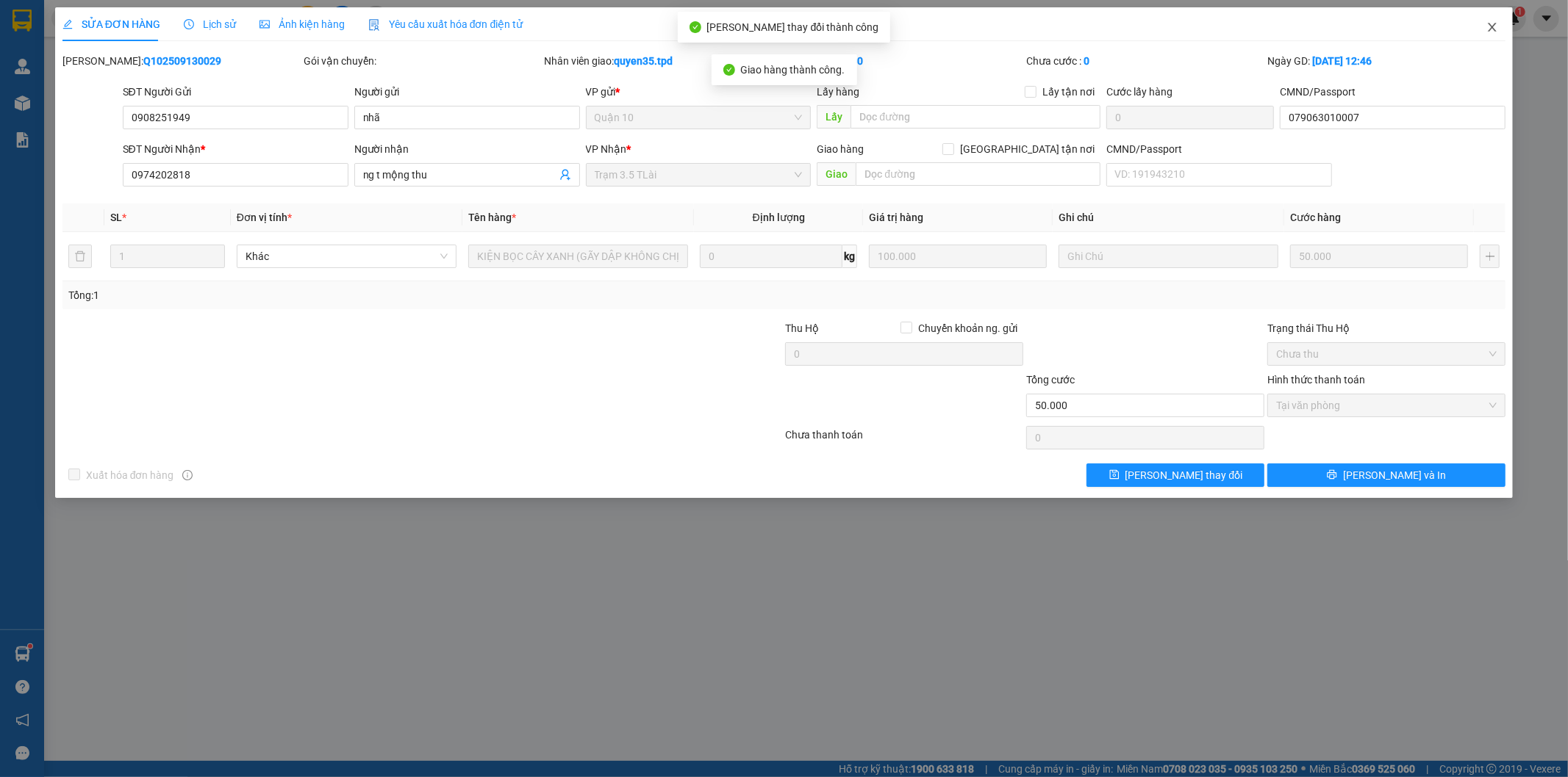
click at [1494, 31] on icon "close" at bounding box center [1492, 27] width 8 height 9
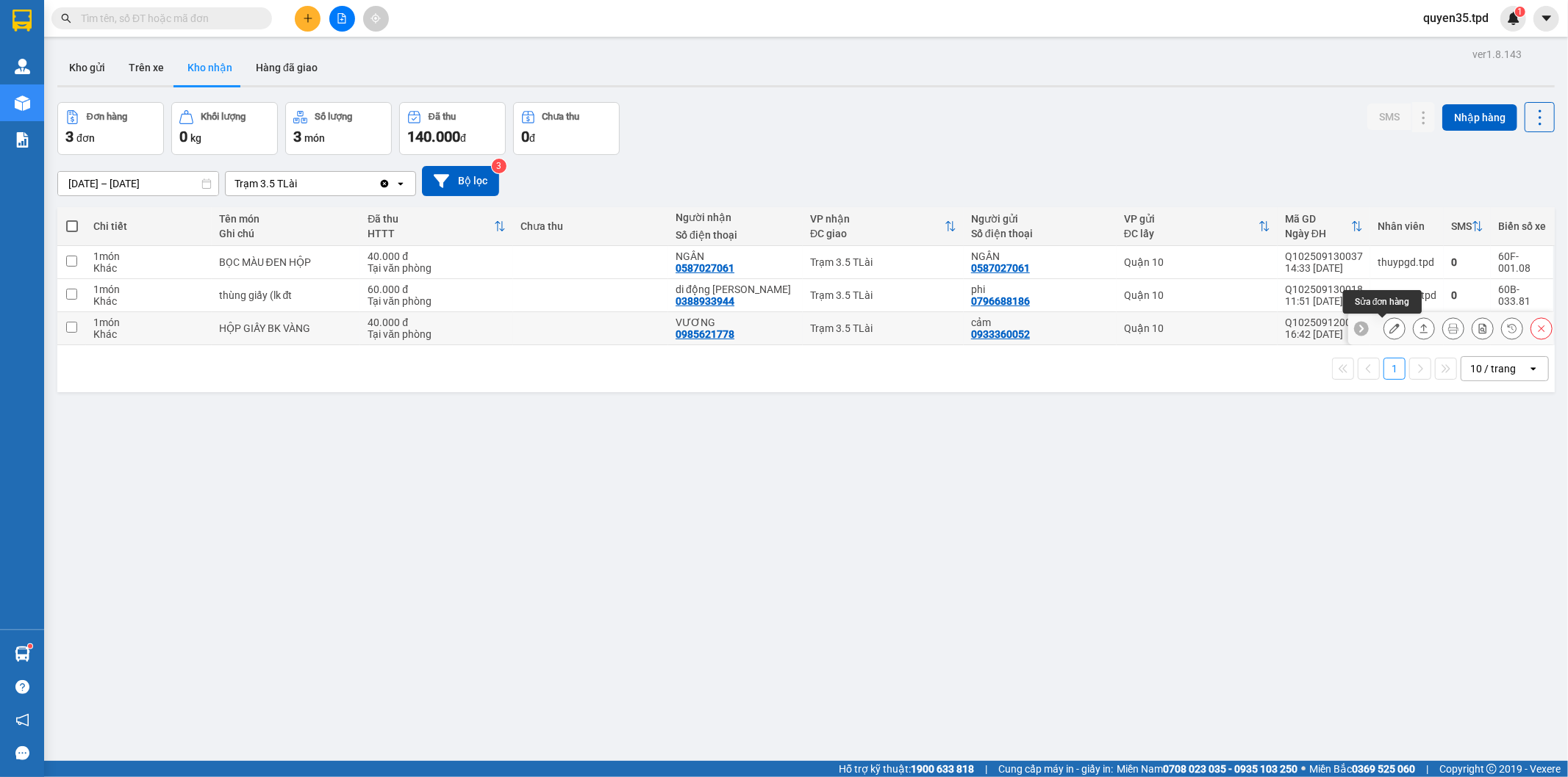
click at [1389, 326] on icon at bounding box center [1395, 328] width 11 height 11
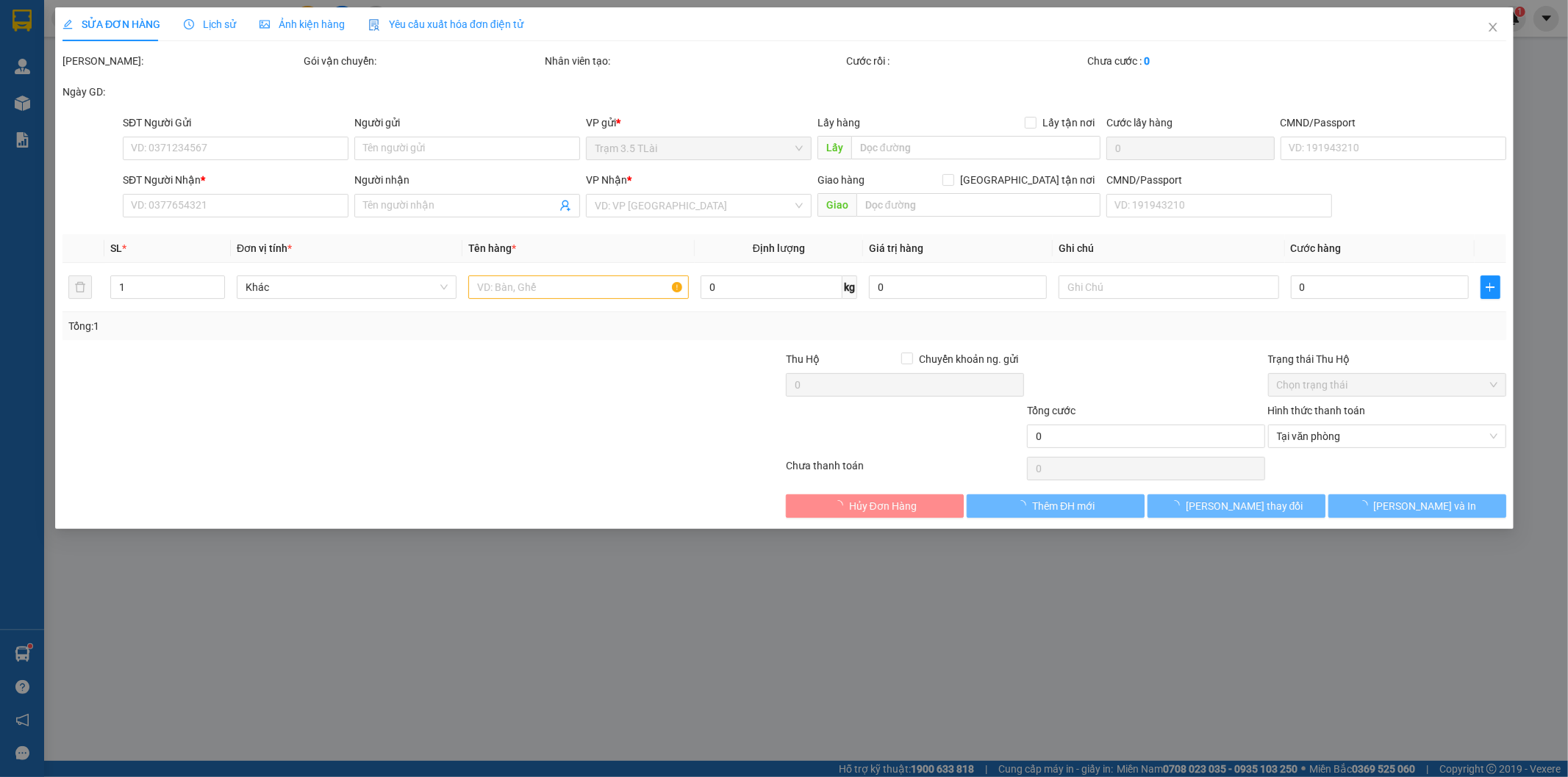
type input "0933360052"
type input "cảm"
type input "0985621778"
type input "VƯƠNG"
type input "40.000"
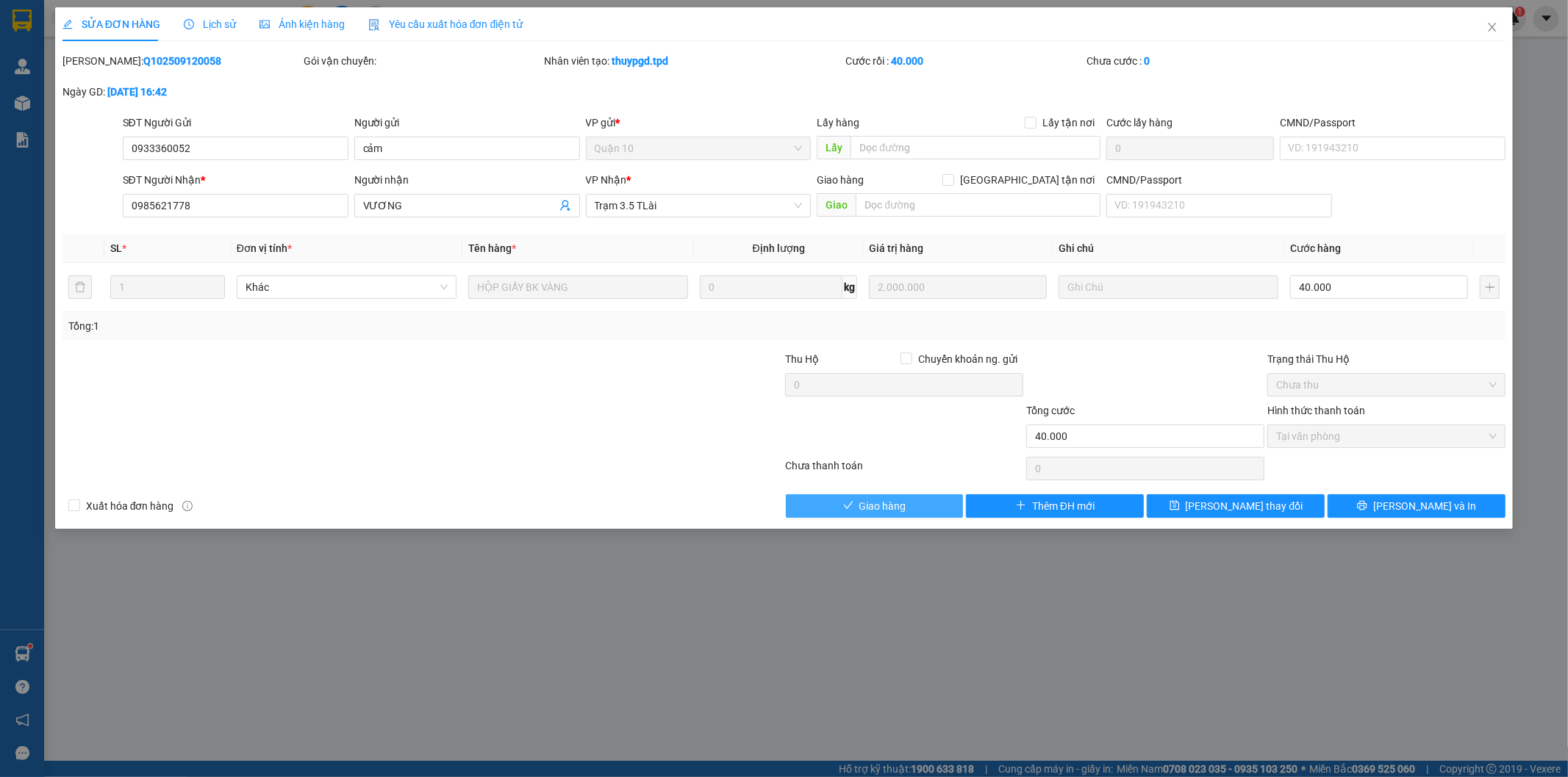
click at [876, 501] on span "Giao hàng" at bounding box center [882, 506] width 47 height 16
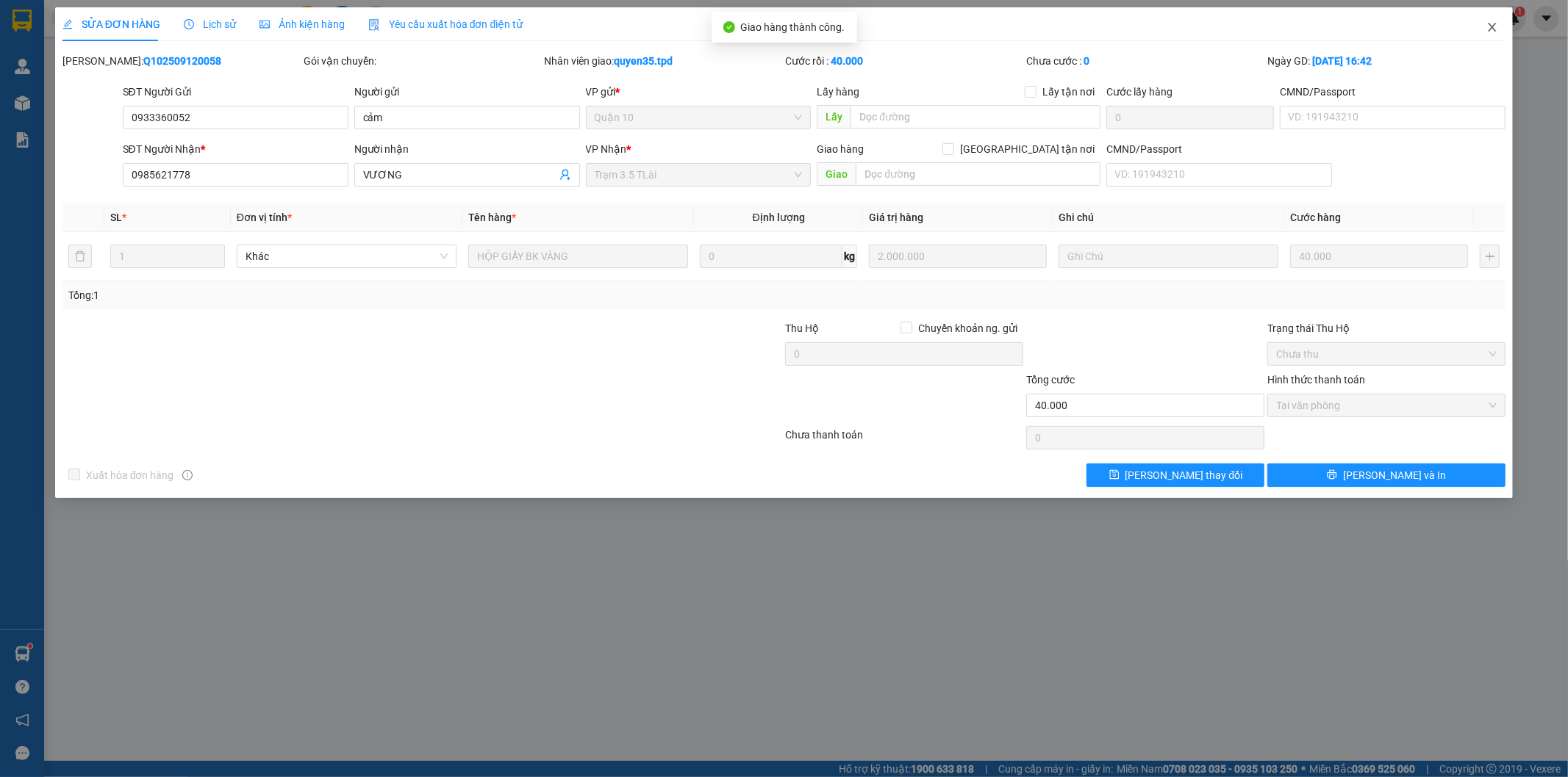
click at [1490, 26] on icon "close" at bounding box center [1491, 26] width 11 height 11
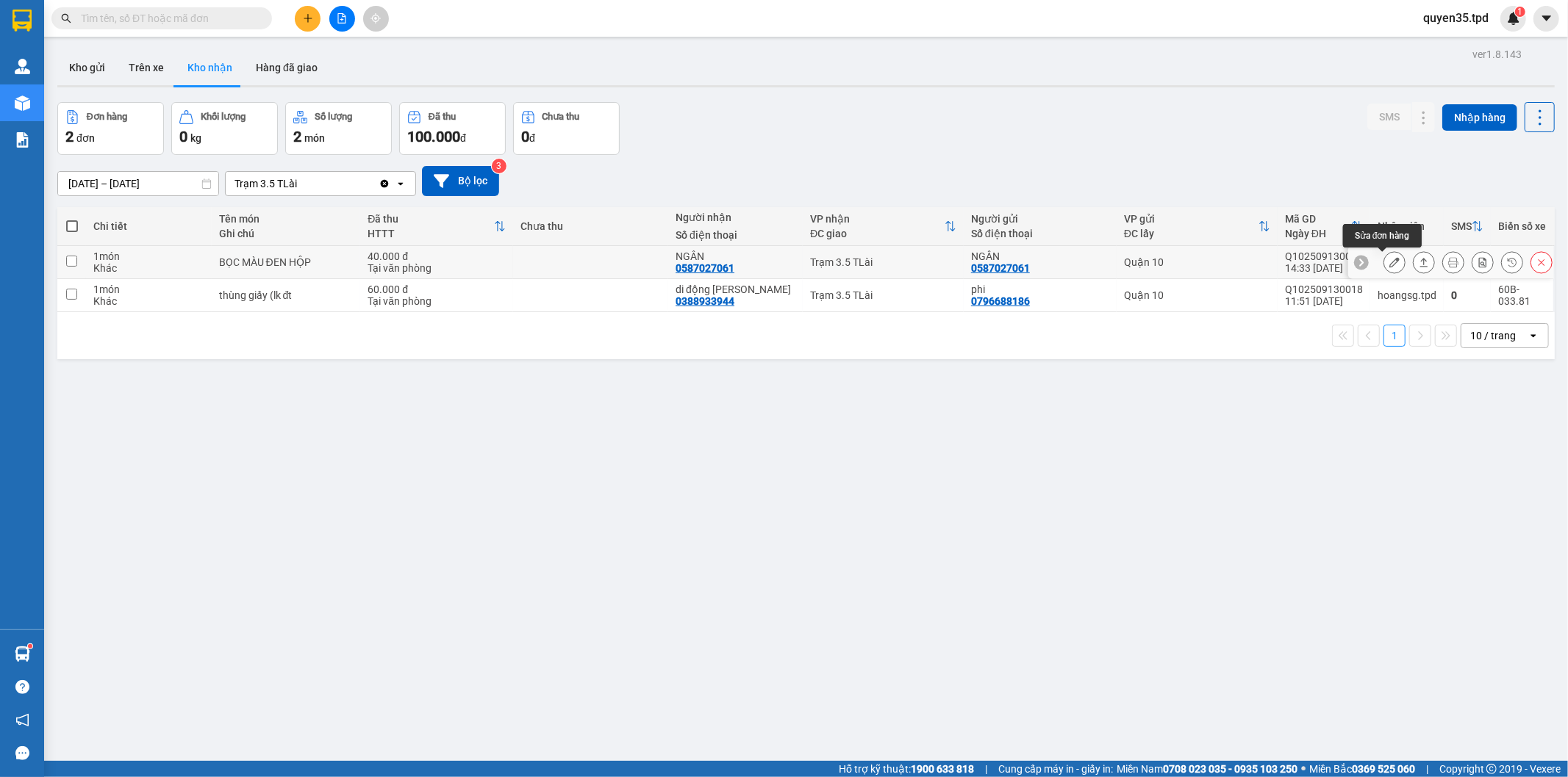
click at [1389, 265] on icon at bounding box center [1395, 262] width 11 height 11
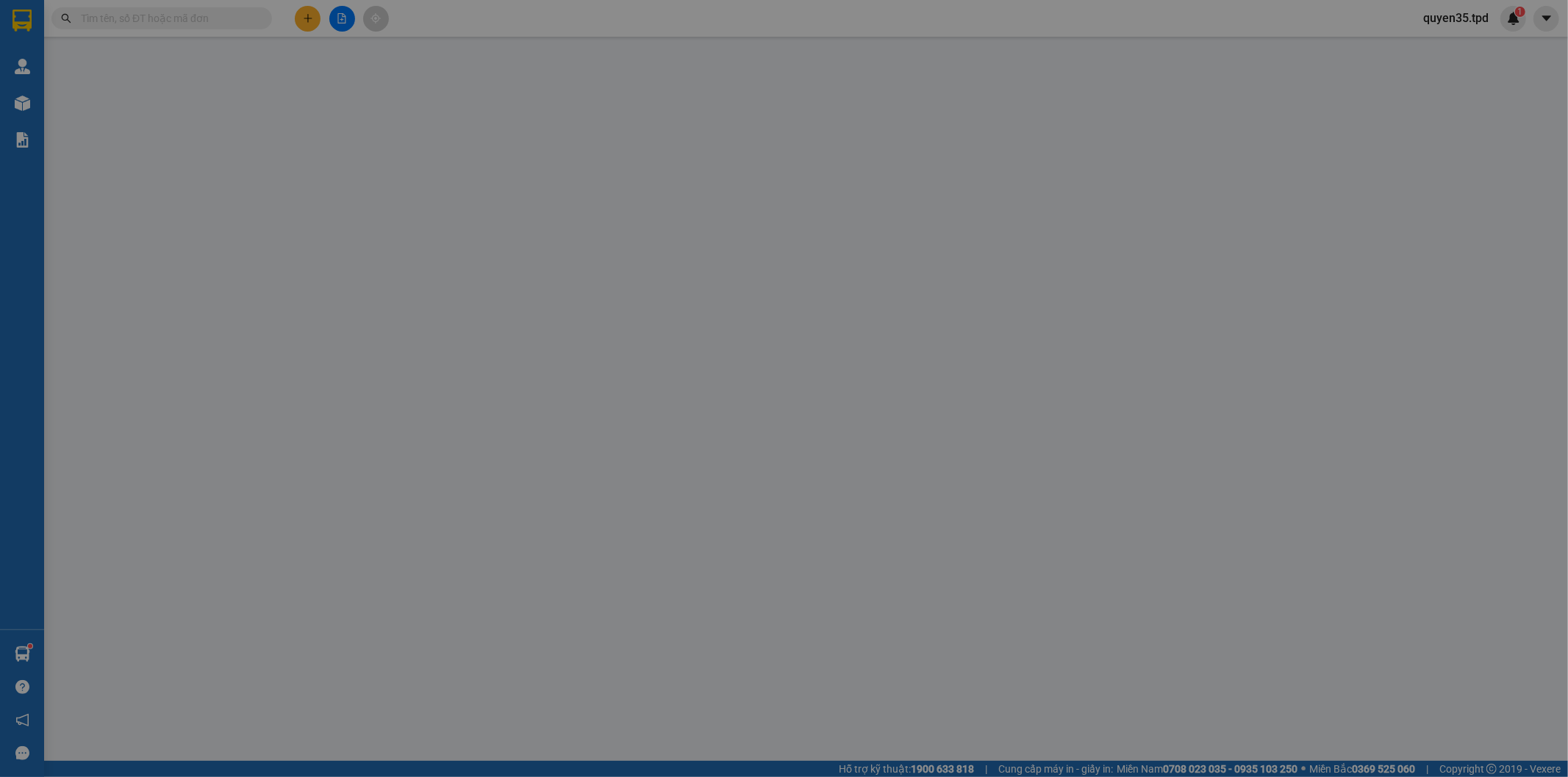
type input "0587027061"
type input "NGÂN"
type input "0587027061"
type input "NGÂN"
type input "40.000"
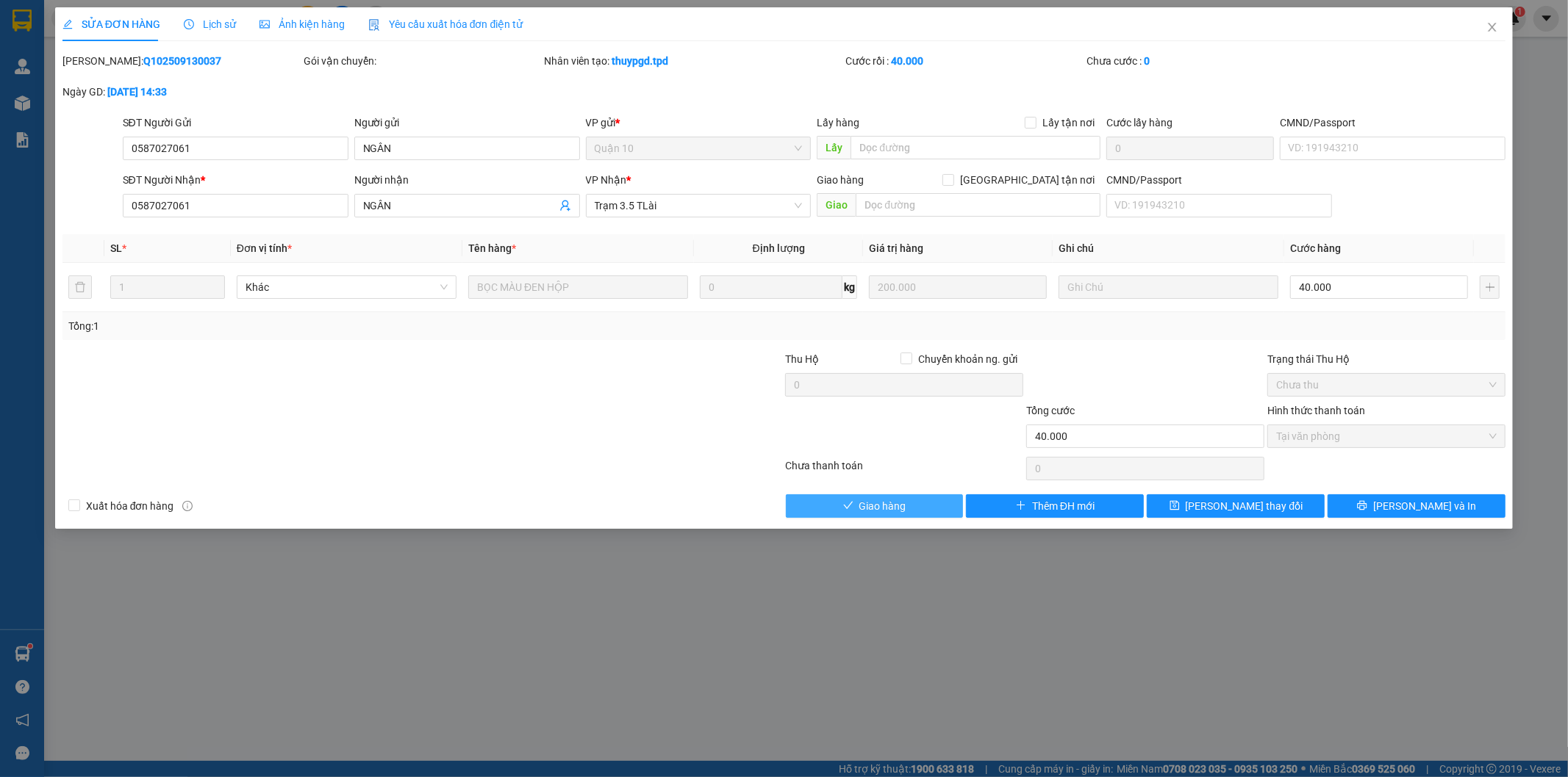
click at [879, 509] on span "Giao hàng" at bounding box center [882, 506] width 47 height 16
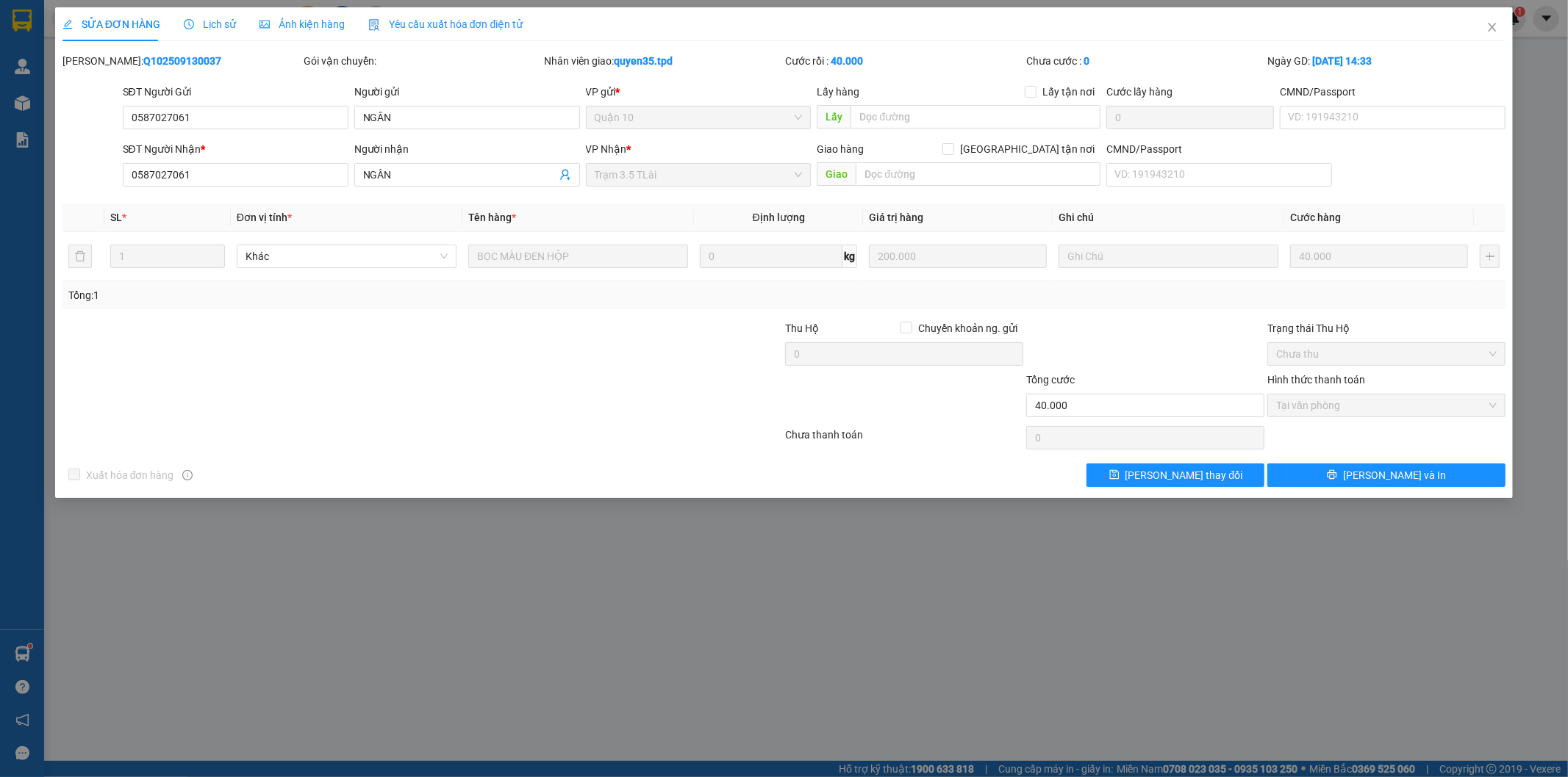
click at [272, 583] on div "SỬA ĐƠN HÀNG Lịch sử Ảnh kiện hàng Yêu cầu xuất hóa đơn điện tử Total Paid Fee …" at bounding box center [784, 388] width 1568 height 777
click at [11, 663] on div "SỬA ĐƠN HÀNG Lịch sử Ảnh kiện hàng Yêu cầu xuất hóa đơn điện tử Total Paid Fee …" at bounding box center [784, 388] width 1568 height 777
click at [1497, 26] on icon "close" at bounding box center [1491, 26] width 11 height 11
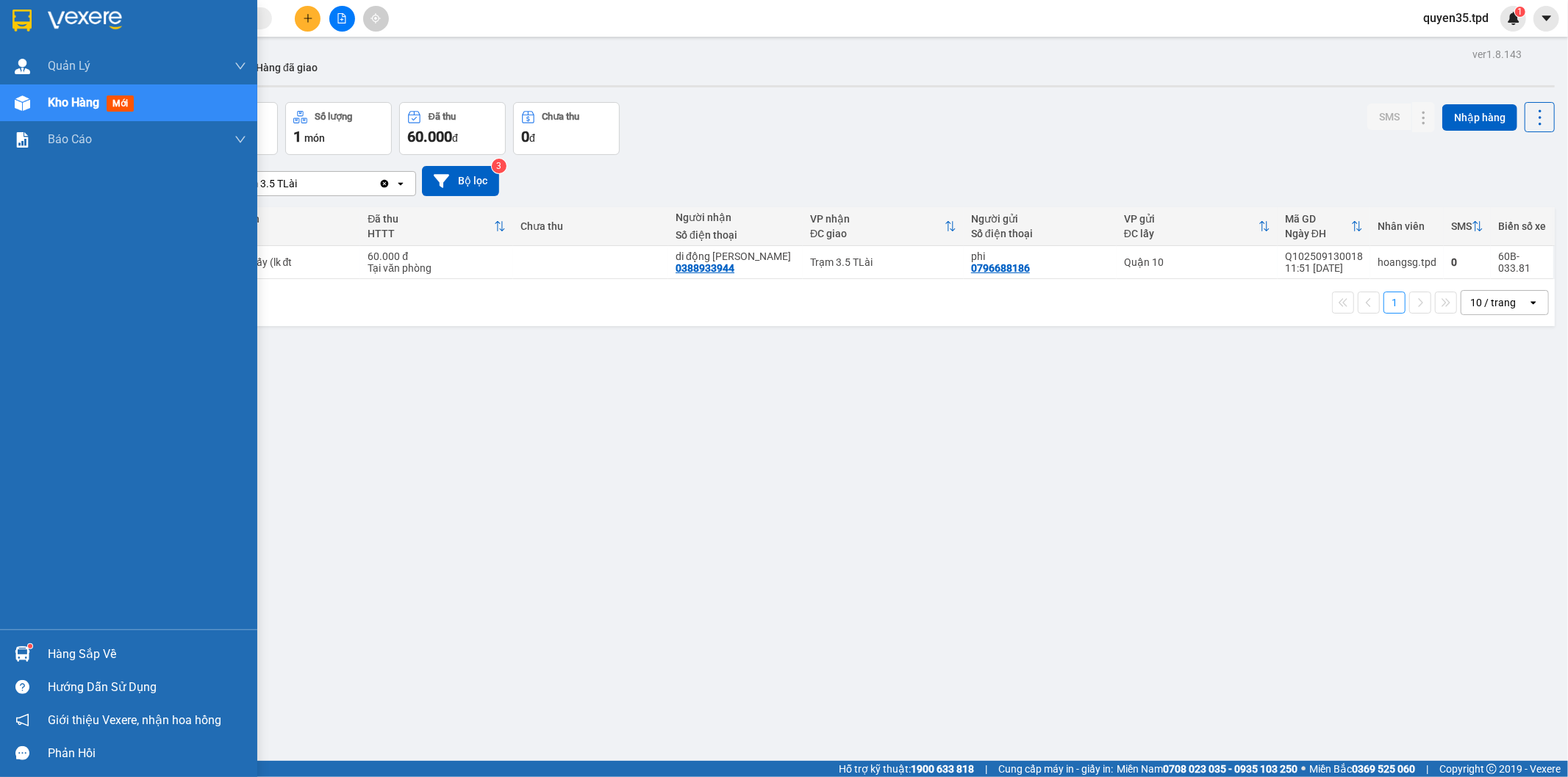
click at [8, 649] on div "Hàng sắp về" at bounding box center [129, 655] width 257 height 33
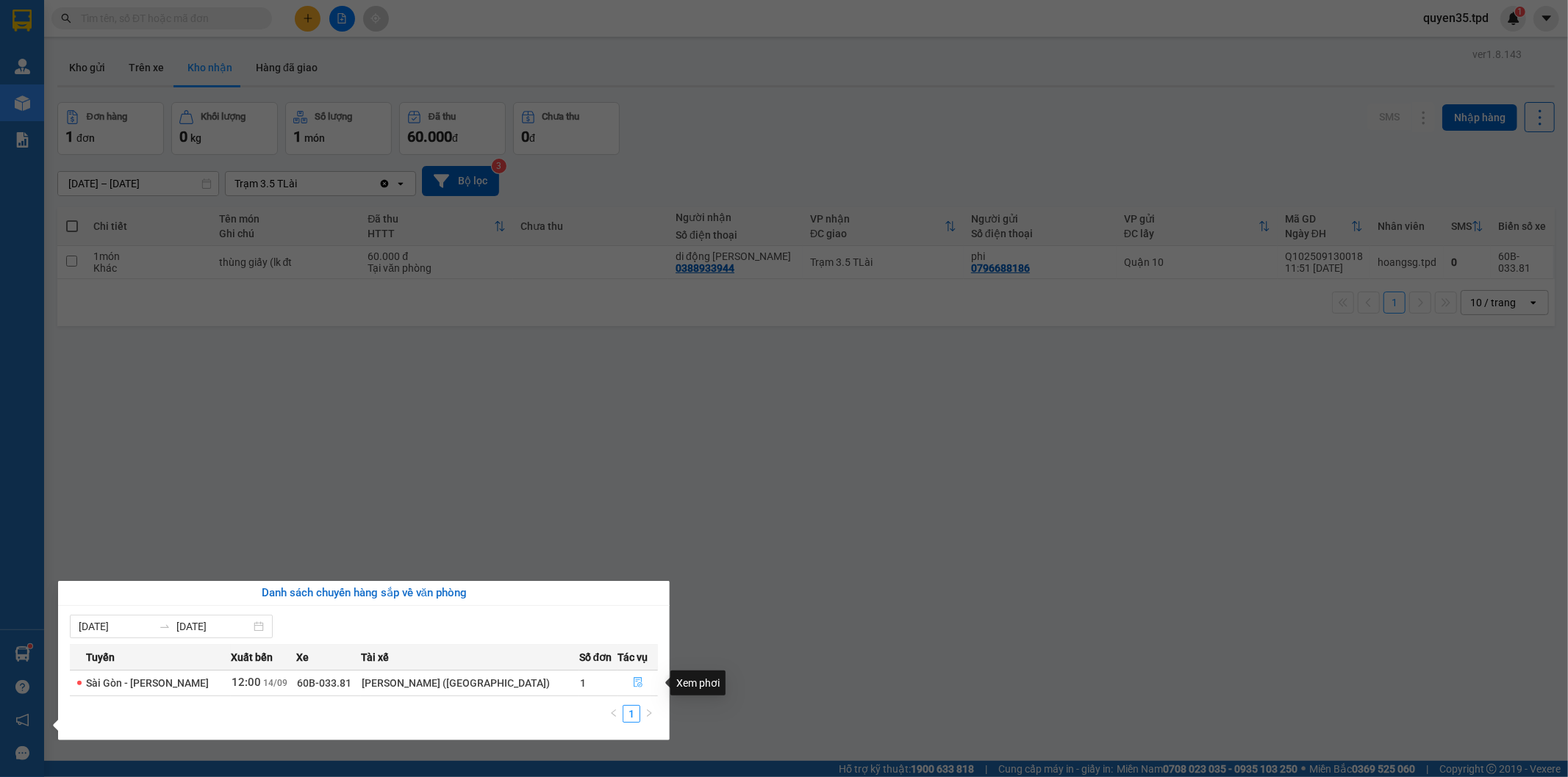
click at [634, 685] on icon "file-done" at bounding box center [638, 683] width 9 height 11
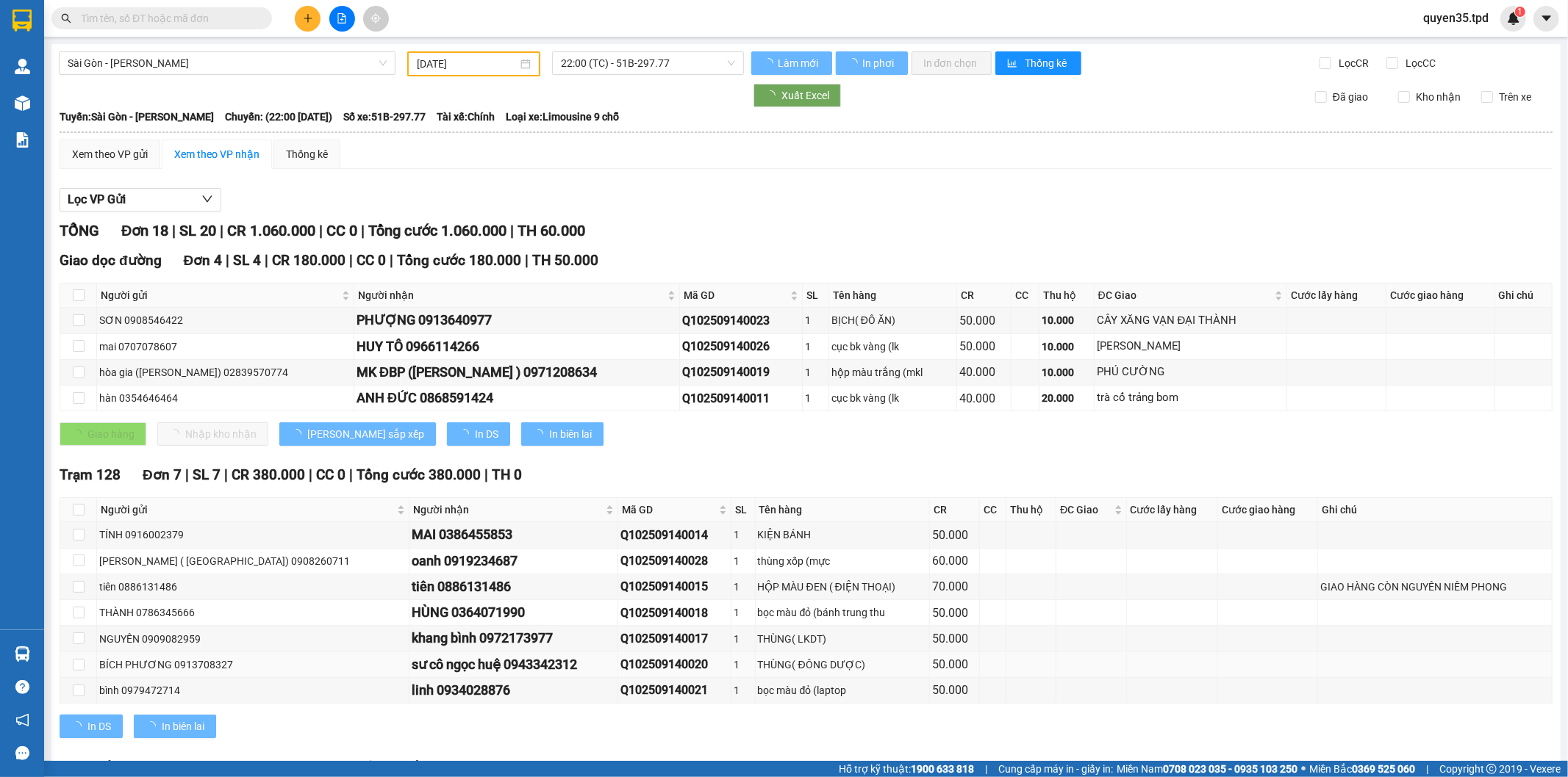
type input "[DATE]"
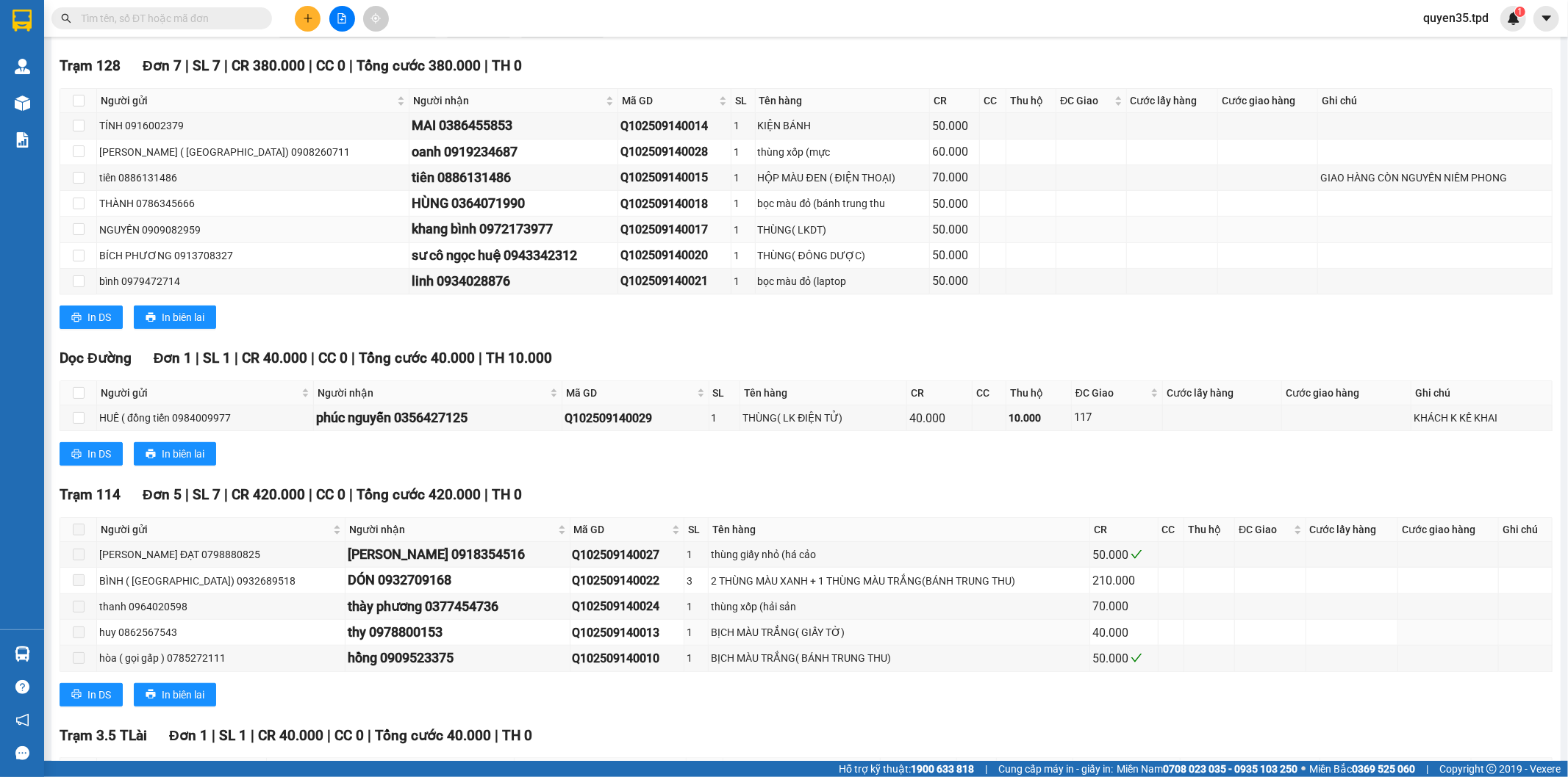
scroll to position [531, 0]
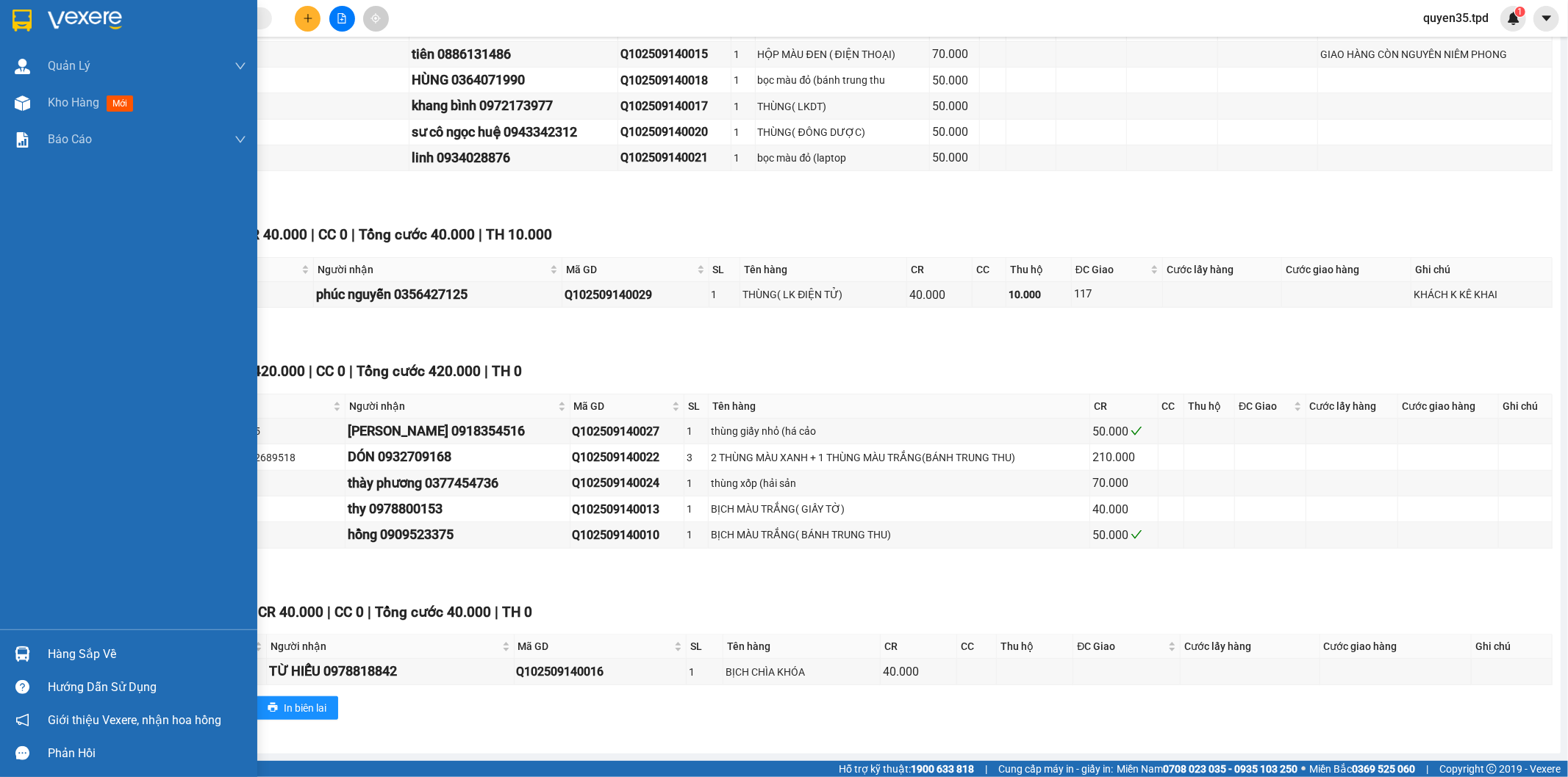
click at [97, 661] on div "Hàng sắp về" at bounding box center [146, 654] width 198 height 22
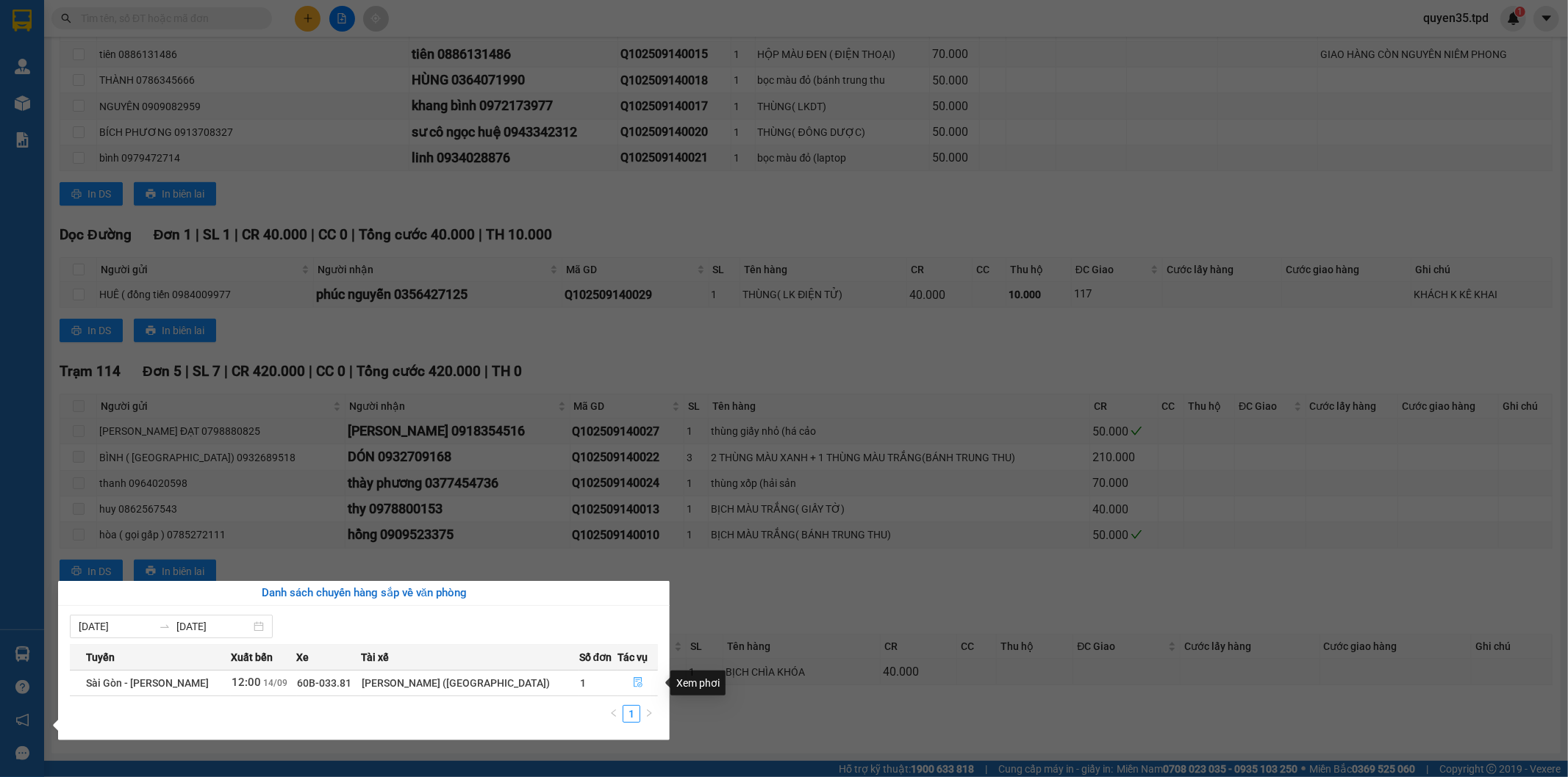
click at [626, 682] on button "button" at bounding box center [637, 683] width 39 height 24
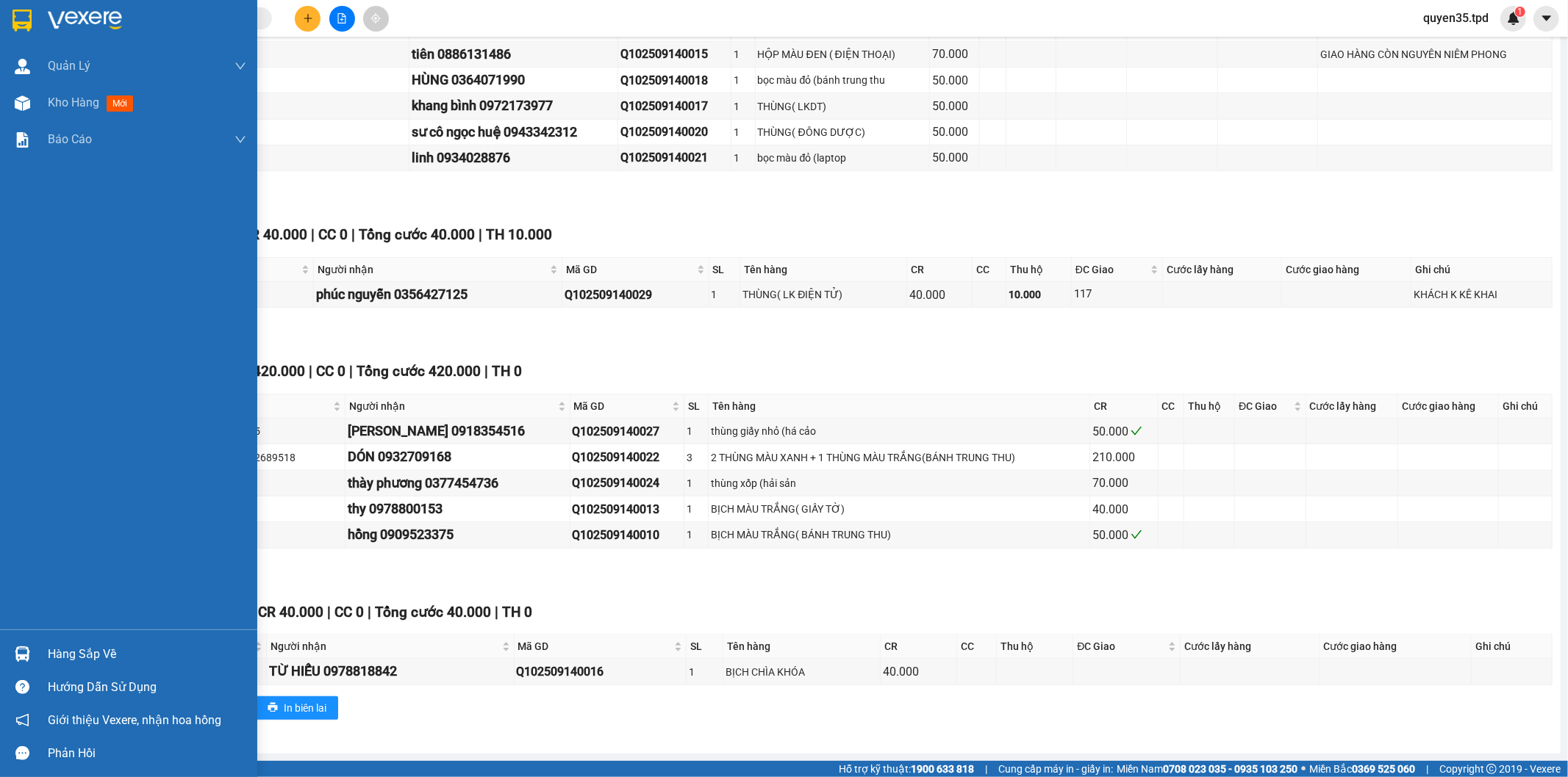
click at [26, 652] on img at bounding box center [23, 655] width 16 height 16
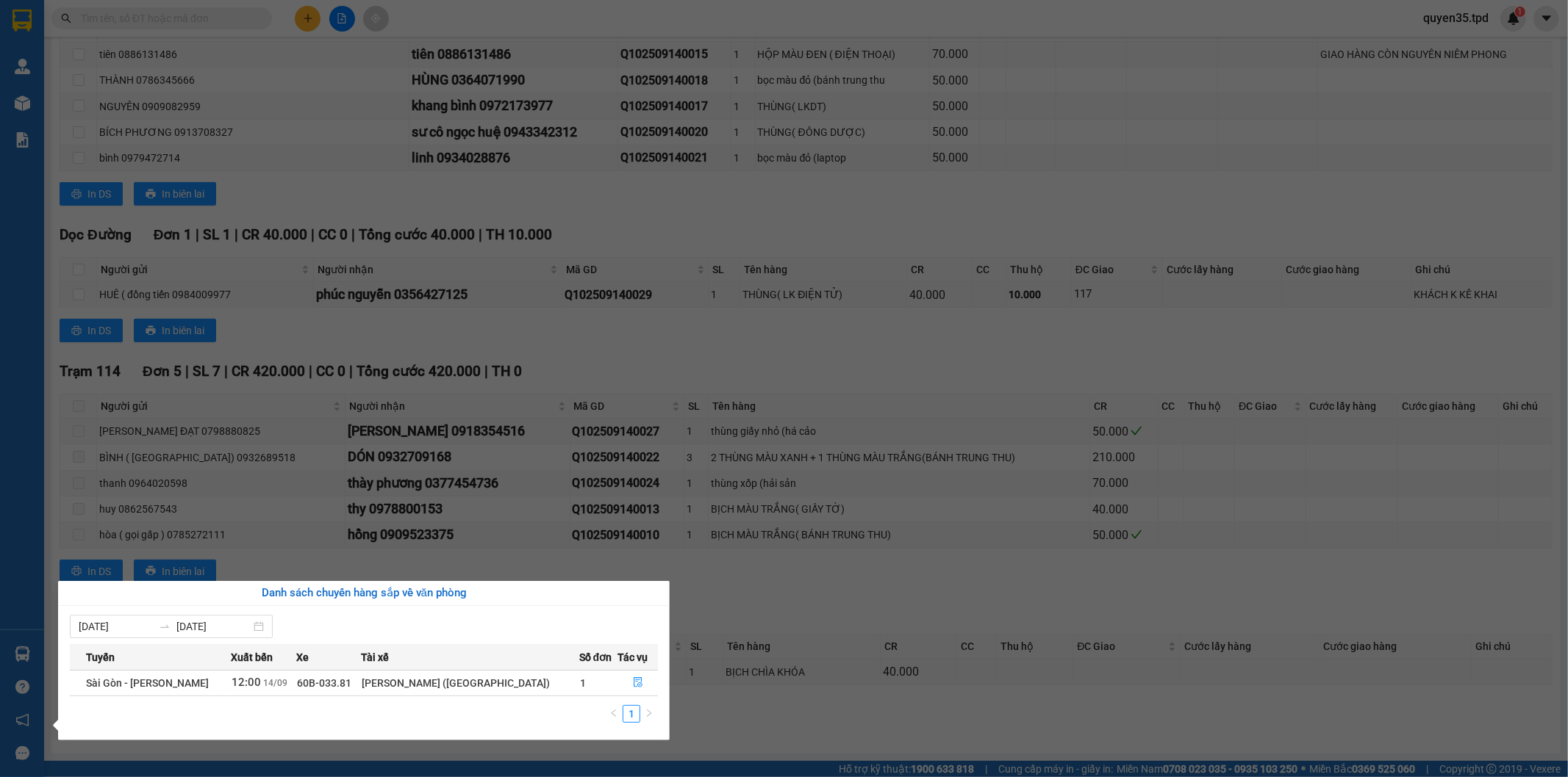
click at [1353, 717] on section "Kết quả tìm kiếm ( 0 ) Bộ lọc No Data quyen35.tpd 1 Quản Lý Quản lý khách hàng …" at bounding box center [784, 388] width 1568 height 777
